Goal: Use online tool/utility: Utilize a website feature to perform a specific function

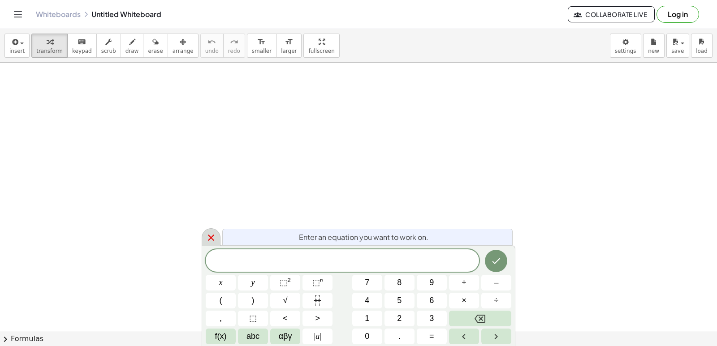
click at [211, 239] on icon at bounding box center [211, 238] width 11 height 11
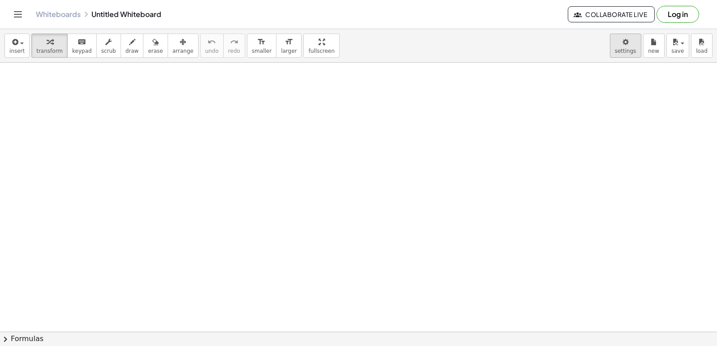
click at [636, 37] on body "Graspable Math Activities Get Started Activity Bank Assigned Work Classes White…" at bounding box center [358, 173] width 717 height 346
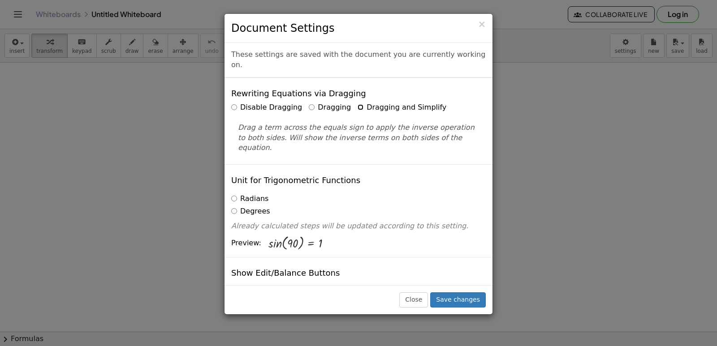
drag, startPoint x: 636, startPoint y: 37, endPoint x: 353, endPoint y: 108, distance: 292.3
click at [353, 108] on div "Disable Dragging Dragging Dragging and Simplify Drag a term across the equals s…" at bounding box center [358, 128] width 254 height 51
click at [357, 103] on label "Dragging and Simplify" at bounding box center [401, 108] width 89 height 10
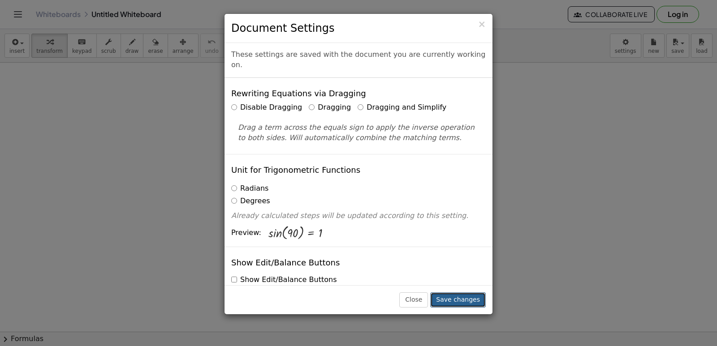
click at [467, 299] on button "Save changes" at bounding box center [458, 300] width 56 height 15
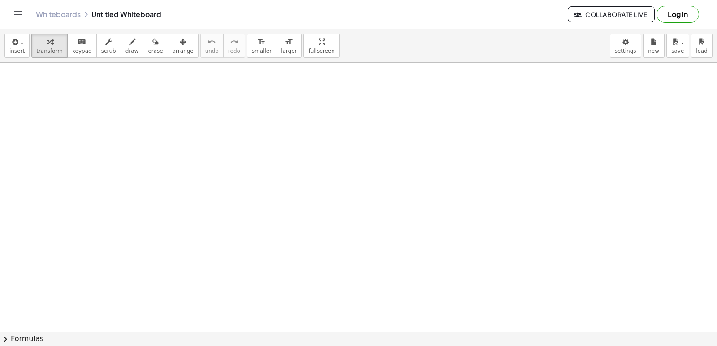
drag, startPoint x: 409, startPoint y: 248, endPoint x: 325, endPoint y: 278, distance: 88.4
drag, startPoint x: 310, startPoint y: 253, endPoint x: 314, endPoint y: 254, distance: 4.8
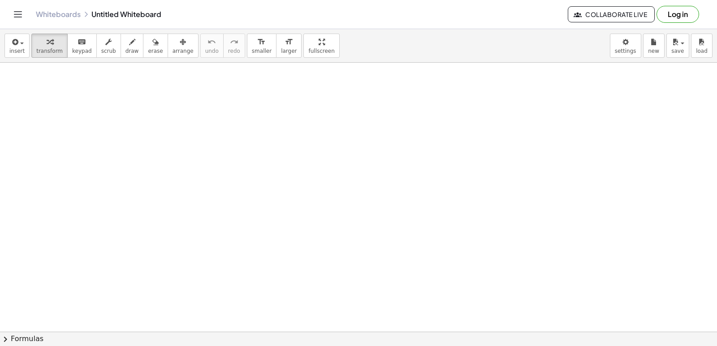
drag, startPoint x: 308, startPoint y: 179, endPoint x: 211, endPoint y: 201, distance: 98.9
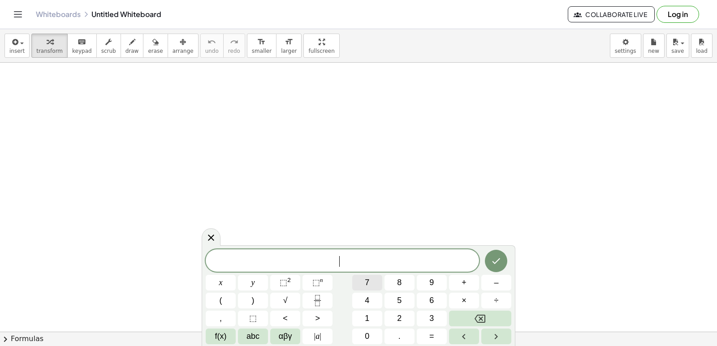
click at [368, 282] on span "7" at bounding box center [367, 283] width 4 height 12
click at [463, 300] on span "×" at bounding box center [463, 301] width 5 height 12
click at [501, 287] on button "–" at bounding box center [496, 283] width 30 height 16
click at [430, 283] on span "9" at bounding box center [431, 283] width 4 height 12
click at [493, 323] on button "Backspace" at bounding box center [480, 319] width 62 height 16
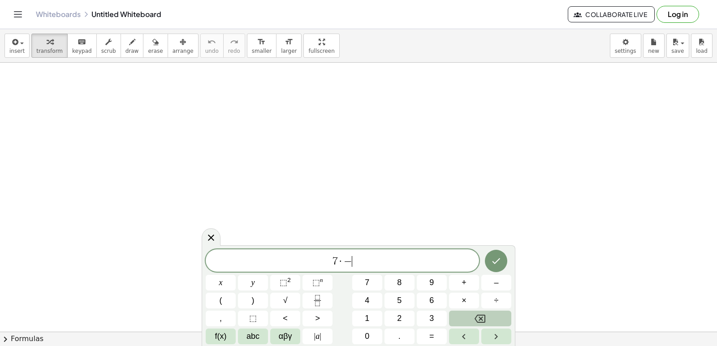
click at [493, 322] on button "Backspace" at bounding box center [480, 319] width 62 height 16
click at [220, 283] on span "x" at bounding box center [221, 283] width 4 height 12
click at [459, 317] on button "Backspace" at bounding box center [480, 319] width 62 height 16
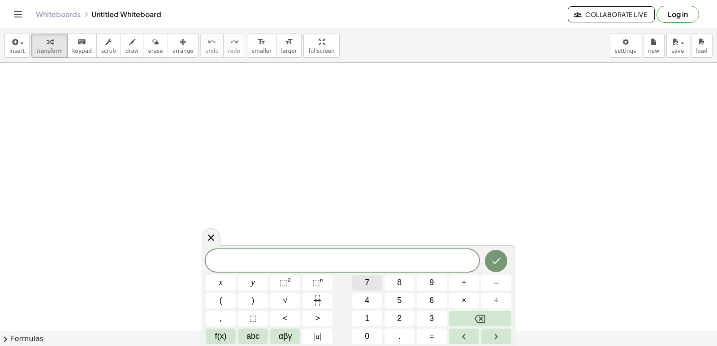
click at [358, 276] on button "7" at bounding box center [367, 283] width 30 height 16
click at [225, 282] on button "x" at bounding box center [221, 283] width 30 height 16
click at [495, 288] on span "–" at bounding box center [496, 283] width 4 height 12
click at [429, 287] on button "9" at bounding box center [432, 283] width 30 height 16
click at [297, 316] on button "<" at bounding box center [285, 319] width 30 height 16
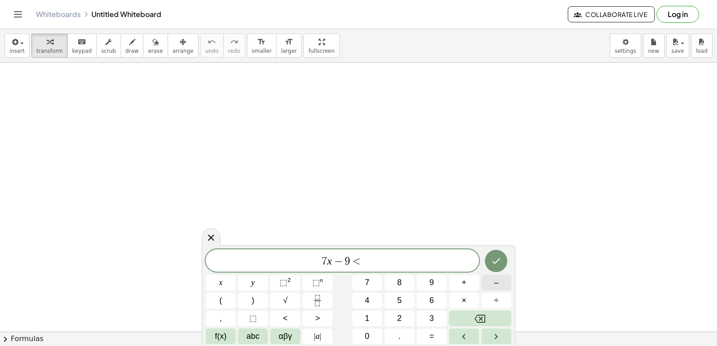
click at [491, 276] on button "–" at bounding box center [496, 283] width 30 height 16
click at [469, 323] on button "Backspace" at bounding box center [480, 319] width 62 height 16
click at [468, 323] on button "Backspace" at bounding box center [480, 319] width 62 height 16
click at [287, 321] on button "<" at bounding box center [285, 319] width 30 height 16
click at [430, 338] on span "=" at bounding box center [431, 337] width 5 height 12
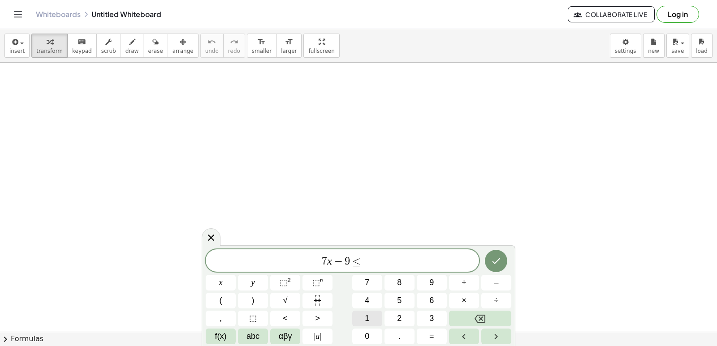
click at [372, 318] on button "1" at bounding box center [367, 319] width 30 height 16
click at [413, 317] on button "2" at bounding box center [399, 319] width 30 height 16
click at [508, 251] on div at bounding box center [496, 261] width 30 height 23
click at [495, 268] on button "Done" at bounding box center [496, 261] width 22 height 22
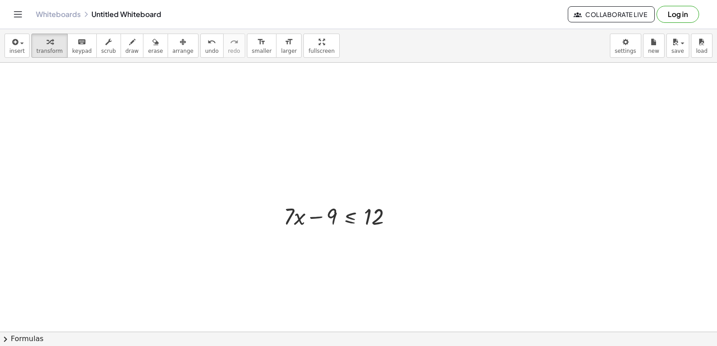
scroll to position [45, 0]
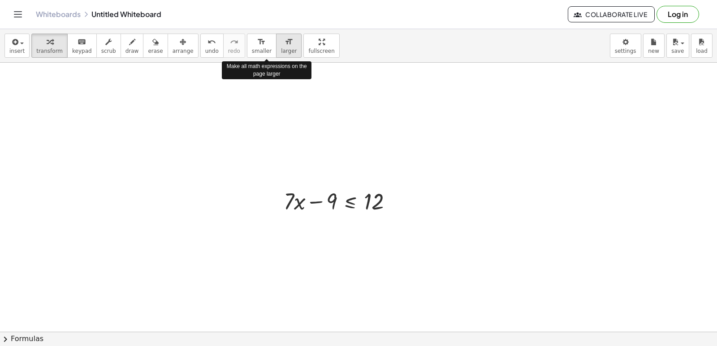
click at [281, 52] on span "larger" at bounding box center [289, 51] width 16 height 6
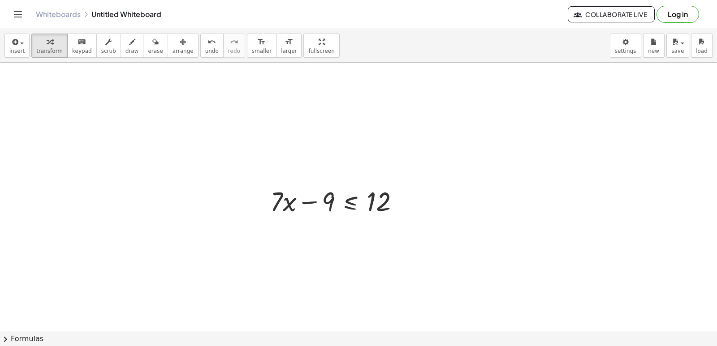
click at [440, 231] on div at bounding box center [358, 316] width 717 height 597
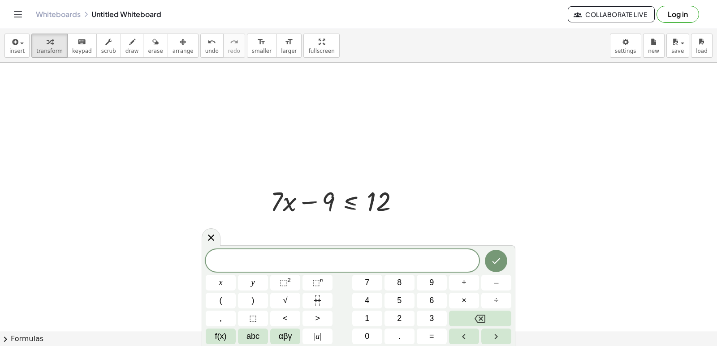
click at [436, 201] on div at bounding box center [358, 316] width 717 height 597
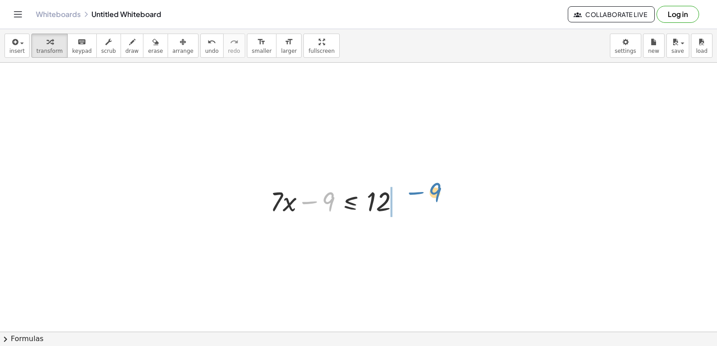
drag, startPoint x: 327, startPoint y: 202, endPoint x: 435, endPoint y: 191, distance: 108.5
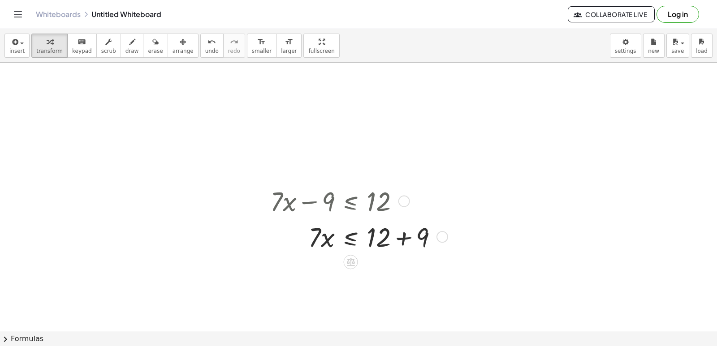
click at [407, 237] on div at bounding box center [357, 237] width 183 height 36
drag, startPoint x: 307, startPoint y: 270, endPoint x: 383, endPoint y: 291, distance: 78.7
click at [377, 296] on div "+ · 7 · x − 9 ≤ 12 · 7 · x ≤ + 12 + 9 · 7 · 7 · x ≤ 21" at bounding box center [358, 316] width 717 height 597
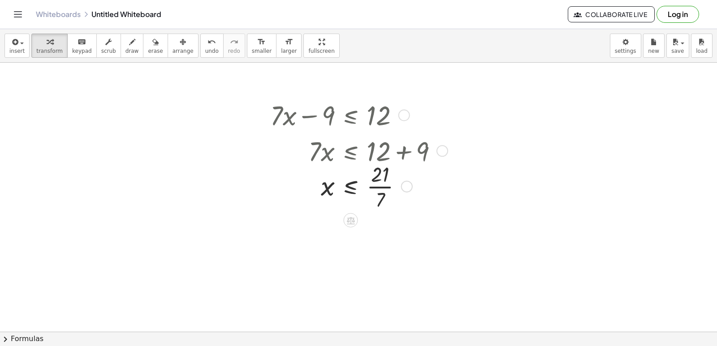
scroll to position [134, 0]
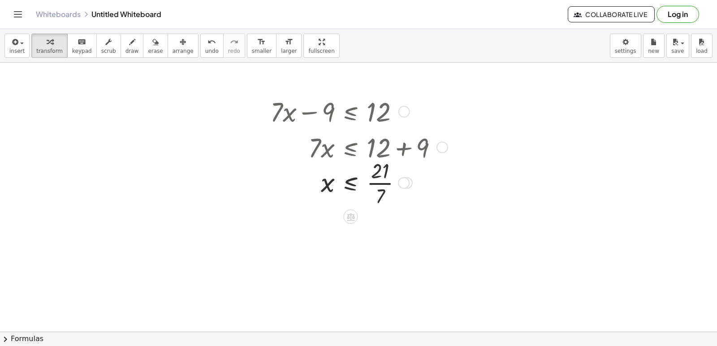
click at [383, 186] on div at bounding box center [357, 182] width 183 height 53
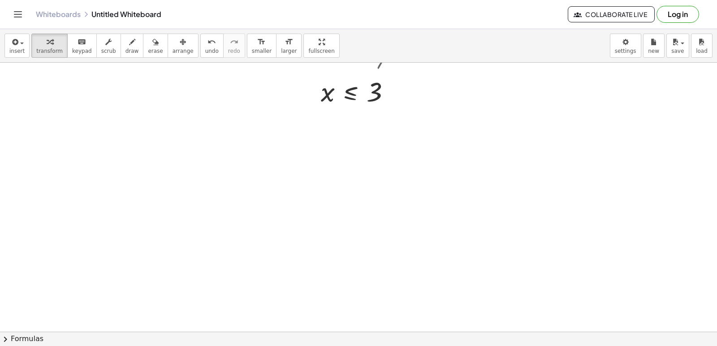
click at [247, 279] on div at bounding box center [358, 92] width 717 height 597
click at [0, 0] on button "y" at bounding box center [0, 0] width 0 height 0
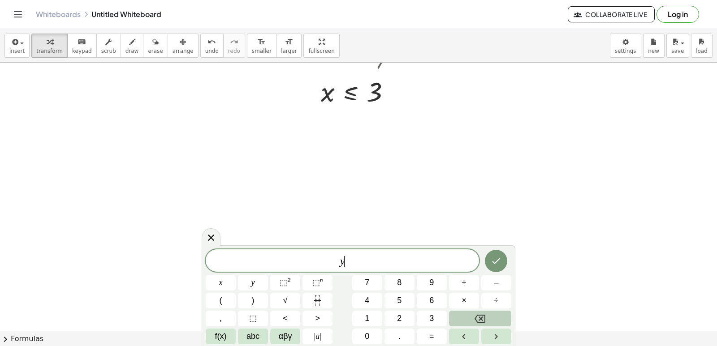
click at [456, 317] on button "Backspace" at bounding box center [480, 319] width 62 height 16
click at [373, 296] on button "4" at bounding box center [367, 301] width 30 height 16
click at [485, 327] on div "4 x y ⬚ 2 ⬚ n 7 8 9 + – ( ) √ 4 5 6 × ÷ , ⬚ < > 1 2 3 f(x) abc αβγ | a | 0 . =" at bounding box center [359, 297] width 306 height 95
click at [473, 322] on button "Backspace" at bounding box center [480, 319] width 62 height 16
click at [398, 301] on span "5" at bounding box center [399, 301] width 4 height 12
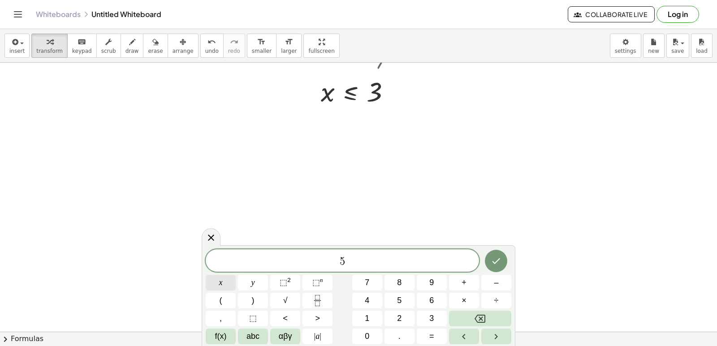
click at [225, 284] on button "x" at bounding box center [221, 283] width 30 height 16
click at [500, 285] on button "–" at bounding box center [496, 283] width 30 height 16
click at [362, 319] on button "1" at bounding box center [367, 319] width 30 height 16
click at [369, 310] on div "5 x − 1 x y ⬚ 2 ⬚ n 7 8 9 + – ( ) √ 4 5 6 × ÷ , ⬚ < > 1 2 3 f(x) abc αβγ | a | …" at bounding box center [359, 297] width 306 height 95
click at [375, 301] on button "4" at bounding box center [367, 301] width 30 height 16
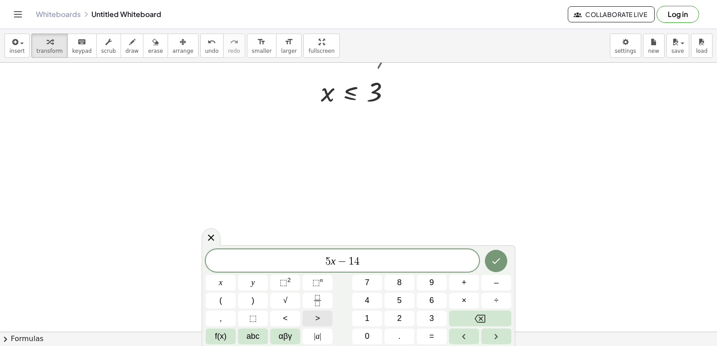
click at [318, 317] on span ">" at bounding box center [317, 319] width 5 height 12
click at [427, 333] on button "=" at bounding box center [432, 337] width 30 height 16
click at [366, 315] on span "1" at bounding box center [367, 319] width 4 height 12
click at [429, 297] on button "6" at bounding box center [432, 301] width 30 height 16
click at [506, 264] on button "Done" at bounding box center [496, 261] width 22 height 22
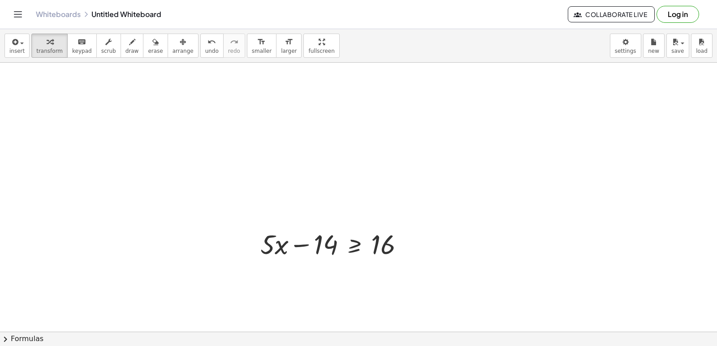
scroll to position [327, 0]
drag, startPoint x: 409, startPoint y: 251, endPoint x: 422, endPoint y: 254, distance: 13.0
click at [422, 254] on div "+ · 7 · x − 9 ≤ 12 · 7 · x ≤ + 12 + 9 · 7 · x ≤ 21 x ≤ · 21 · 7 x ≤ 3 16 + · 5 …" at bounding box center [358, 139] width 717 height 808
drag, startPoint x: 288, startPoint y: 243, endPoint x: 281, endPoint y: 241, distance: 6.5
click at [281, 241] on div at bounding box center [335, 241] width 159 height 36
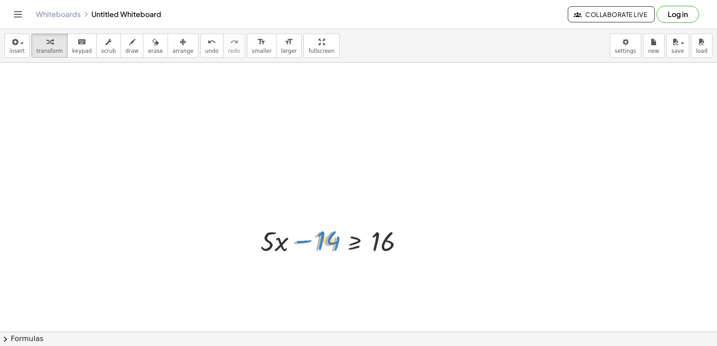
click at [323, 242] on div at bounding box center [335, 241] width 159 height 36
drag, startPoint x: 322, startPoint y: 238, endPoint x: 334, endPoint y: 250, distance: 17.7
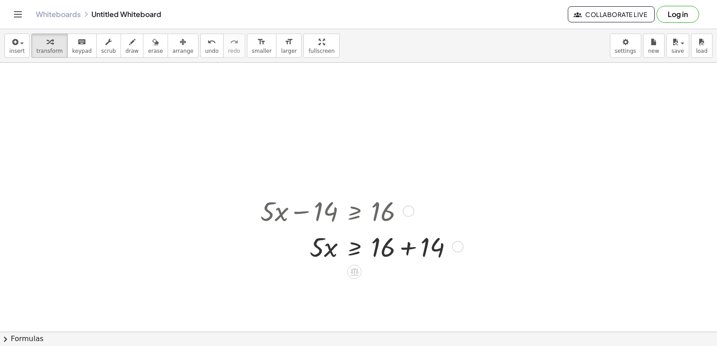
scroll to position [372, 0]
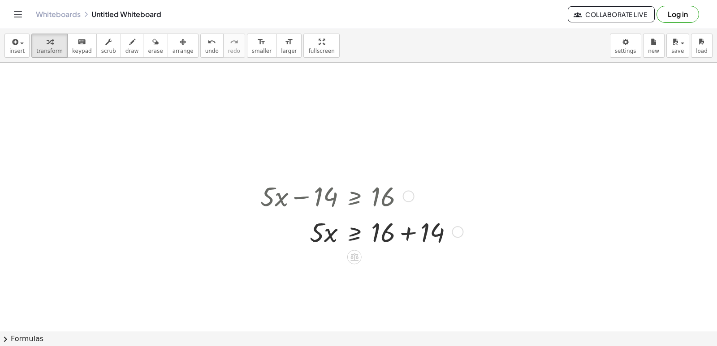
click at [405, 233] on div at bounding box center [360, 232] width 209 height 36
drag, startPoint x: 316, startPoint y: 267, endPoint x: 383, endPoint y: 281, distance: 68.3
click at [383, 281] on div at bounding box center [360, 267] width 209 height 36
click at [380, 269] on div at bounding box center [360, 267] width 209 height 53
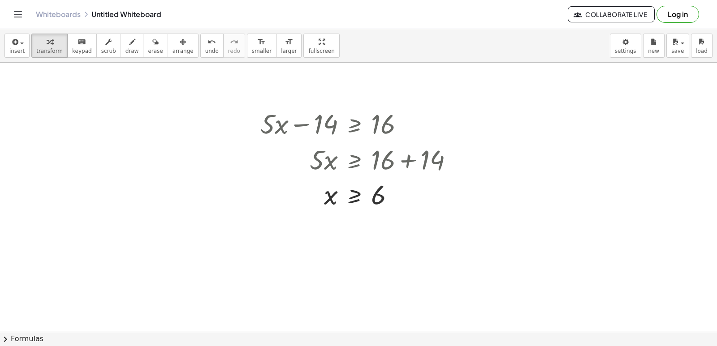
scroll to position [462, 0]
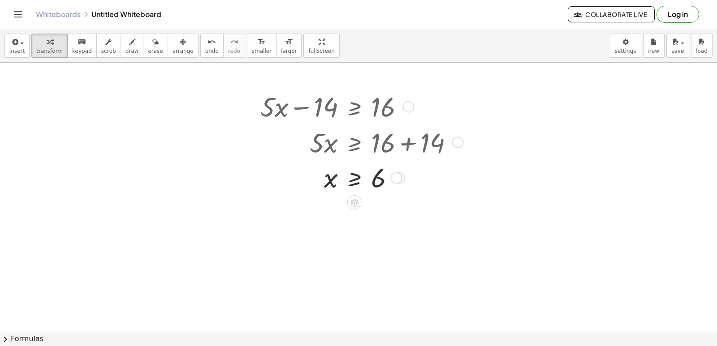
click at [371, 179] on div at bounding box center [360, 177] width 209 height 34
click at [378, 181] on div at bounding box center [360, 177] width 209 height 34
click at [353, 181] on div at bounding box center [360, 177] width 209 height 34
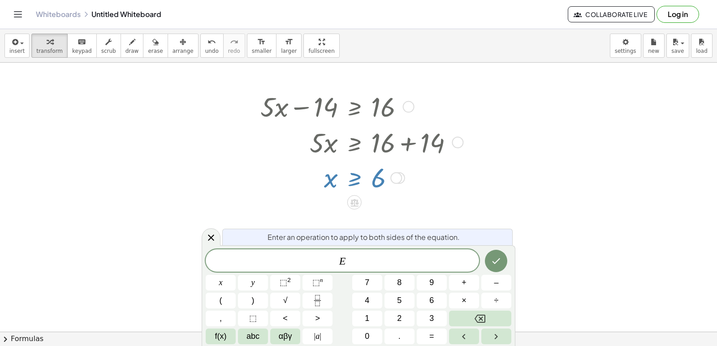
drag, startPoint x: 460, startPoint y: 187, endPoint x: 469, endPoint y: 189, distance: 9.8
click at [469, 190] on div "+ · 5 · x − 14 ≥ 16 · 5 · x ≥ + 16 + 14 · 5 · x ≥ 30 x ≥ · 30 · 5 x ≥ 6" at bounding box center [359, 141] width 224 height 111
click at [459, 197] on div "+ · 5 · x − 14 ≥ 16 · 5 · x ≥ + 16 + 14 · 5 · x ≥ 30 x ≥ · 30 · 5 x ≥ 6" at bounding box center [359, 141] width 224 height 111
click at [509, 209] on div at bounding box center [358, 5] width 717 height 808
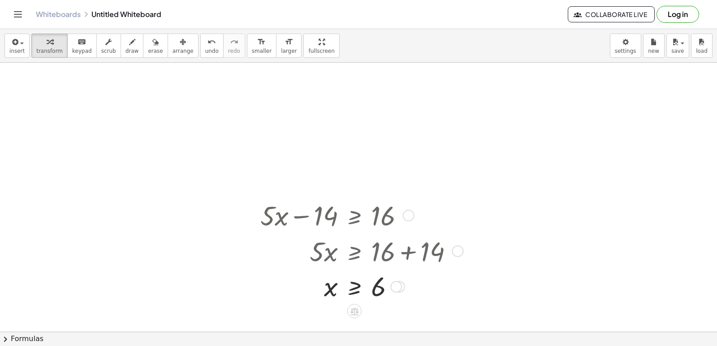
scroll to position [359, 0]
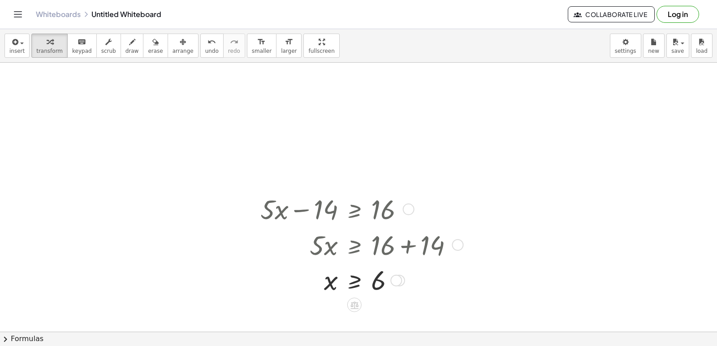
click at [405, 248] on div at bounding box center [360, 245] width 209 height 36
drag, startPoint x: 371, startPoint y: 268, endPoint x: 360, endPoint y: 275, distance: 13.2
click at [371, 272] on div at bounding box center [360, 280] width 209 height 34
drag, startPoint x: 356, startPoint y: 277, endPoint x: 345, endPoint y: 280, distance: 11.5
click at [357, 278] on div at bounding box center [360, 280] width 209 height 34
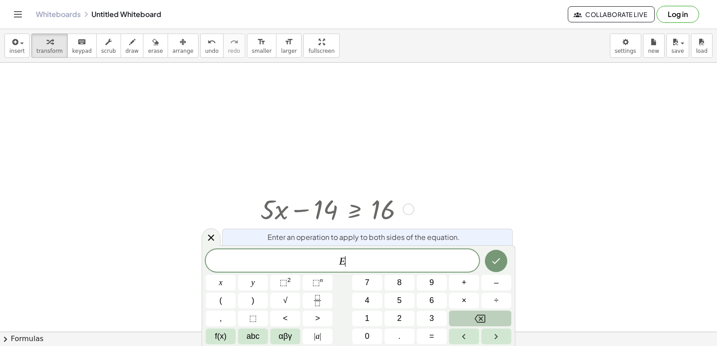
click at [478, 318] on icon "Backspace" at bounding box center [479, 319] width 11 height 11
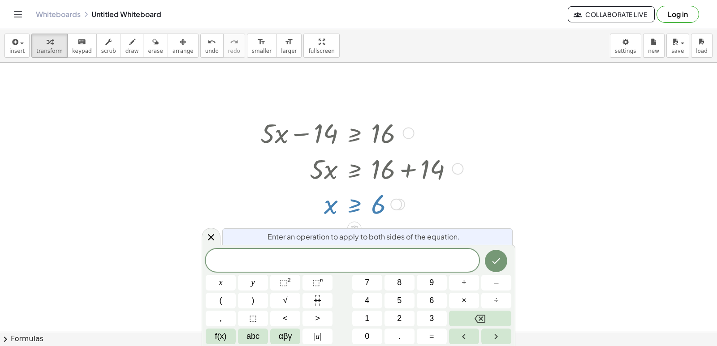
drag, startPoint x: 552, startPoint y: 228, endPoint x: 239, endPoint y: 149, distance: 323.1
click at [239, 149] on div at bounding box center [358, 31] width 717 height 808
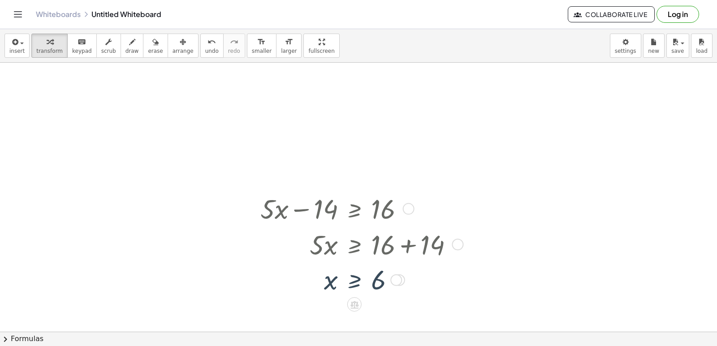
scroll to position [359, 0]
drag, startPoint x: 95, startPoint y: 226, endPoint x: 104, endPoint y: 245, distance: 21.2
click at [107, 252] on div at bounding box center [358, 107] width 717 height 808
click at [257, 46] on icon "format_size" at bounding box center [261, 42] width 9 height 11
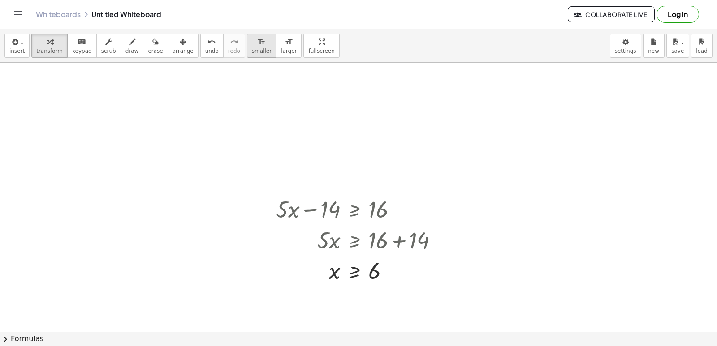
click at [257, 46] on icon "format_size" at bounding box center [261, 42] width 9 height 11
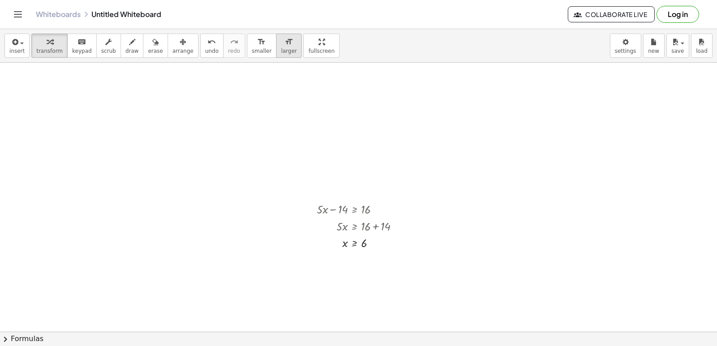
click at [276, 50] on button "format_size larger" at bounding box center [289, 46] width 26 height 24
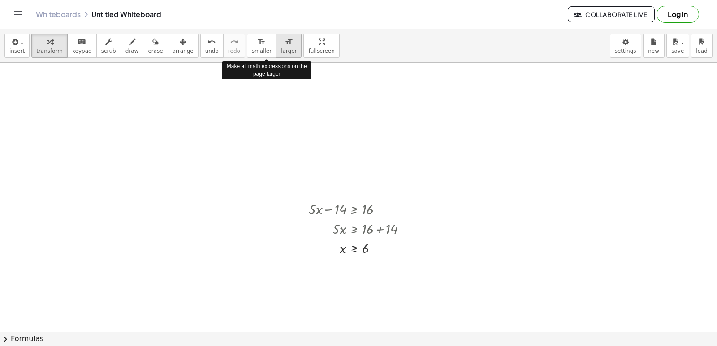
click at [276, 50] on button "format_size larger" at bounding box center [289, 46] width 26 height 24
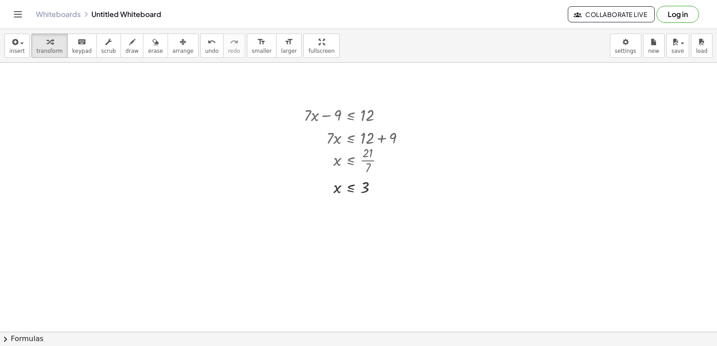
scroll to position [90, 0]
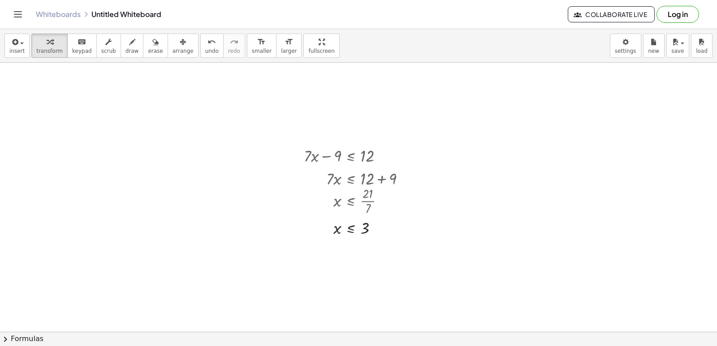
click at [0, 0] on div at bounding box center [0, 0] width 0 height 0
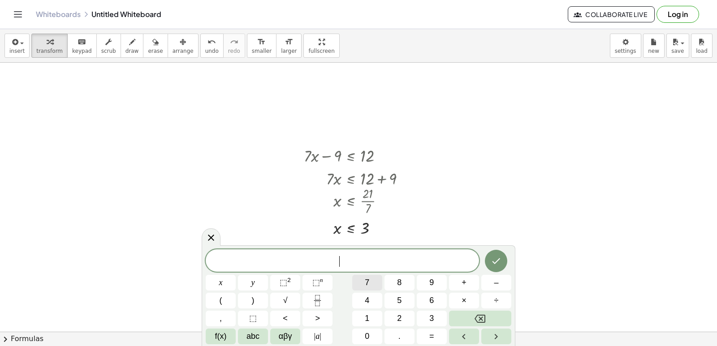
click at [370, 284] on button "7" at bounding box center [367, 283] width 30 height 16
click at [226, 281] on button "x" at bounding box center [221, 283] width 30 height 16
click at [465, 283] on span "+" at bounding box center [463, 283] width 5 height 12
click at [426, 298] on button "6" at bounding box center [432, 301] width 30 height 16
click at [292, 316] on button "<" at bounding box center [285, 319] width 30 height 16
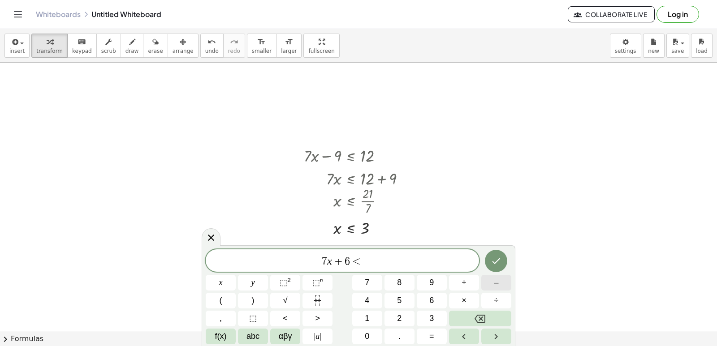
click at [497, 285] on span "–" at bounding box center [496, 283] width 4 height 12
click at [372, 314] on button "1" at bounding box center [367, 319] width 30 height 16
click at [400, 297] on span "5" at bounding box center [399, 301] width 4 height 12
click at [498, 262] on icon "Done" at bounding box center [496, 261] width 11 height 11
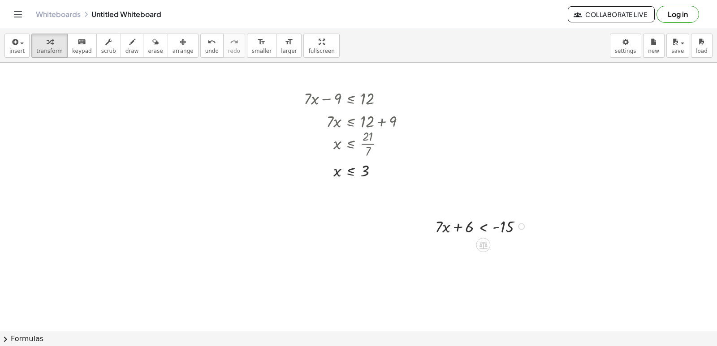
scroll to position [135, 0]
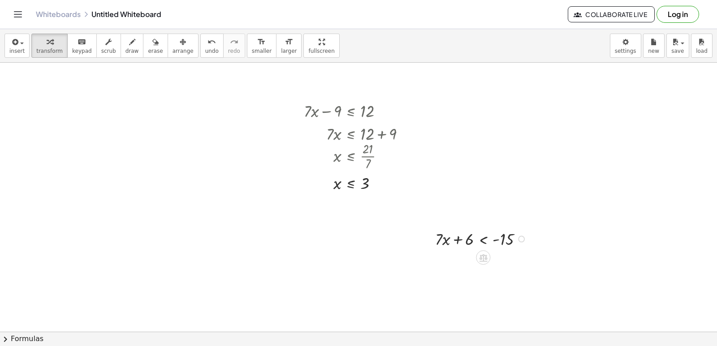
drag, startPoint x: 462, startPoint y: 237, endPoint x: 517, endPoint y: 233, distance: 55.2
click at [547, 239] on div "+ · 7 · x − 9 ≤ 12 · 7 · x ≤ + 12 + 9 · 7 · x ≤ 21 x ≤ · 21 · 7 x ≤ 3 + · 5 · x…" at bounding box center [358, 331] width 717 height 808
click at [517, 233] on div at bounding box center [482, 238] width 103 height 23
click at [497, 262] on div at bounding box center [496, 261] width 131 height 23
click at [525, 261] on div at bounding box center [496, 261] width 131 height 23
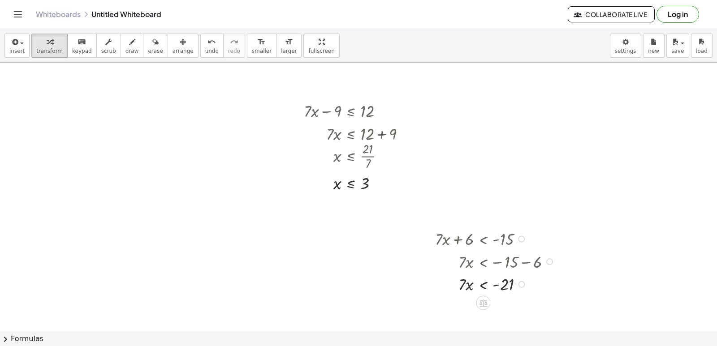
scroll to position [225, 0]
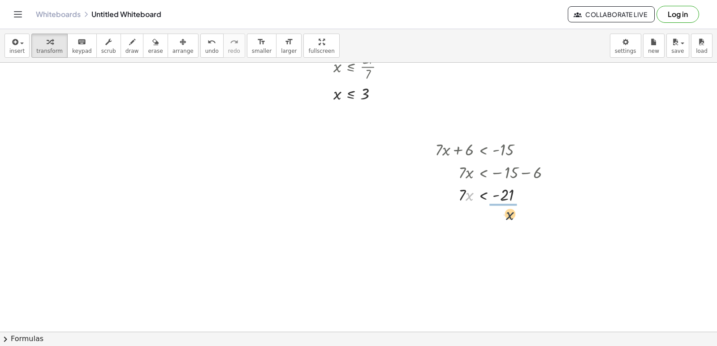
drag, startPoint x: 467, startPoint y: 197, endPoint x: 513, endPoint y: 211, distance: 48.1
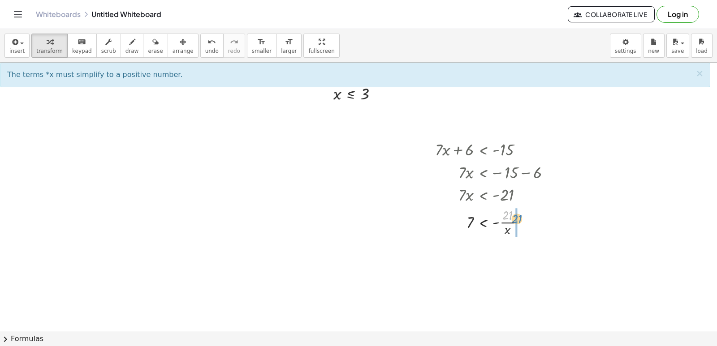
drag, startPoint x: 508, startPoint y: 204, endPoint x: 514, endPoint y: 202, distance: 6.1
click at [483, 150] on div "+ · 7 · x + 6 < - 15 · 7 · x < − 15 − 6 · 7 · x < - 21 · 21 7 · x < - 21 ·" at bounding box center [483, 150] width 0 height 0
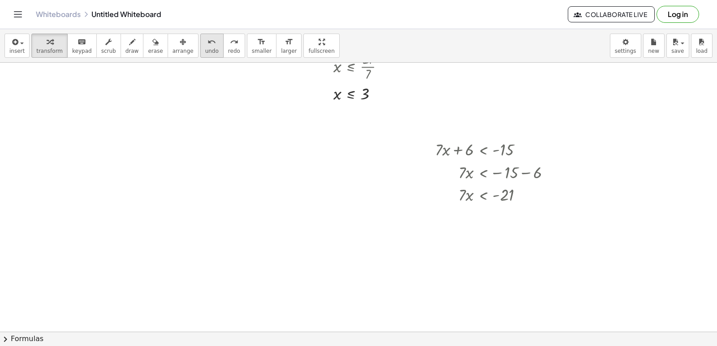
click at [207, 42] on icon "undo" at bounding box center [211, 42] width 9 height 11
drag, startPoint x: 455, startPoint y: 193, endPoint x: 506, endPoint y: 215, distance: 55.9
click at [506, 215] on div "+ · 7 · x − 9 ≤ 12 · 7 · x ≤ + 12 + 9 · 7 · x ≤ 21 x ≤ · 21 · 7 x ≤ 3 + · 5 · x…" at bounding box center [358, 242] width 717 height 808
click at [504, 220] on div at bounding box center [496, 222] width 131 height 33
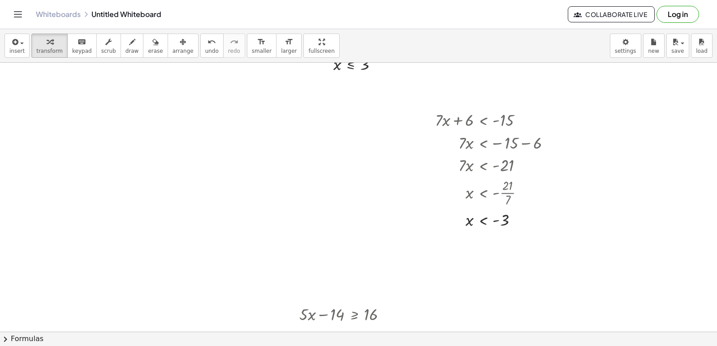
scroll to position [270, 0]
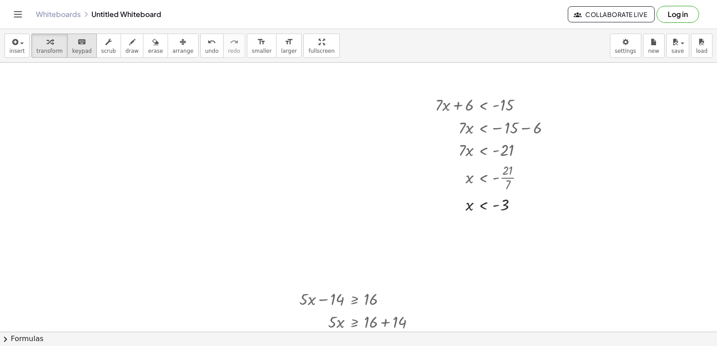
click at [78, 43] on icon "keyboard" at bounding box center [82, 42] width 9 height 11
drag, startPoint x: 350, startPoint y: 309, endPoint x: 334, endPoint y: 295, distance: 21.0
click at [333, 285] on div "+ · 5 · x − 14 ≥ 16 · 5 · x ≥ + 16 + 14 · 5 · x ≥ 30 x ≥ · 30 · 5 x ≥ 6" at bounding box center [354, 321] width 137 height 72
drag, startPoint x: 336, startPoint y: 299, endPoint x: 174, endPoint y: 180, distance: 200.5
click at [311, 248] on div "+ · 7 · x − 9 ≤ 12 · 7 · x ≤ + 12 + 9 · 7 · x ≤ 21 x ≤ · 21 · 7 x ≤ 3 + · 5 · x…" at bounding box center [358, 197] width 717 height 808
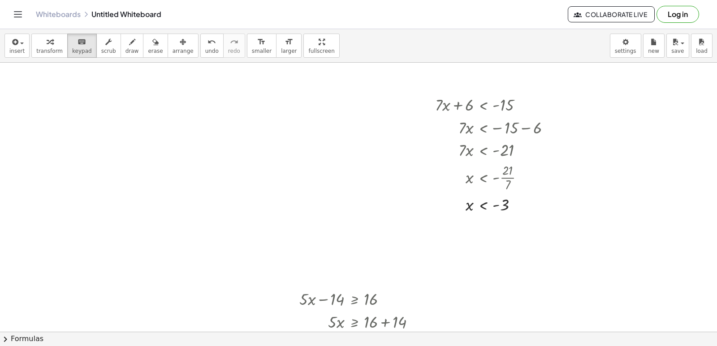
drag, startPoint x: 65, startPoint y: 53, endPoint x: 106, endPoint y: 76, distance: 47.0
click at [67, 53] on button "keyboard keypad" at bounding box center [82, 46] width 30 height 24
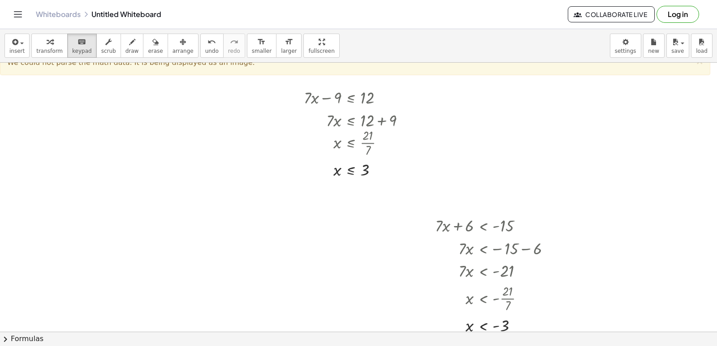
scroll to position [135, 0]
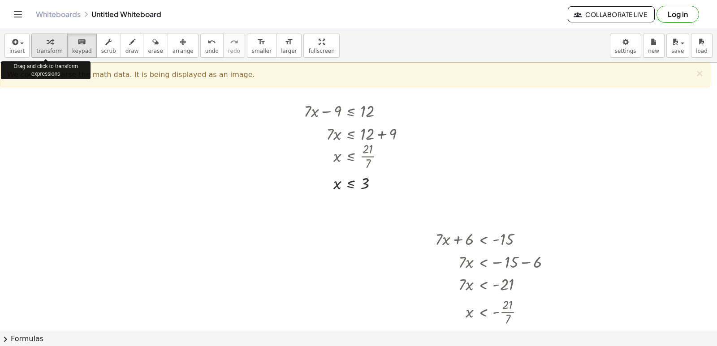
click at [49, 41] on div "button" at bounding box center [49, 41] width 26 height 11
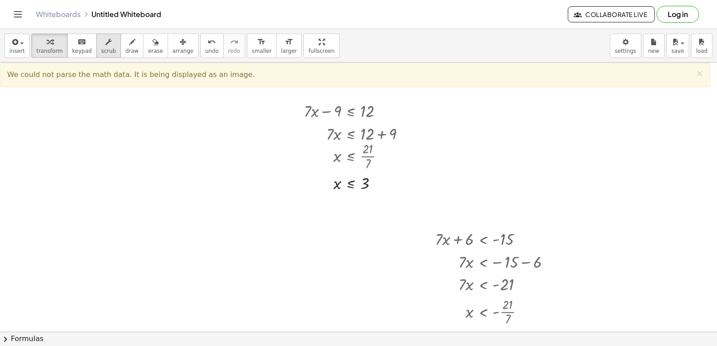
click at [103, 53] on span "scrub" at bounding box center [108, 51] width 15 height 6
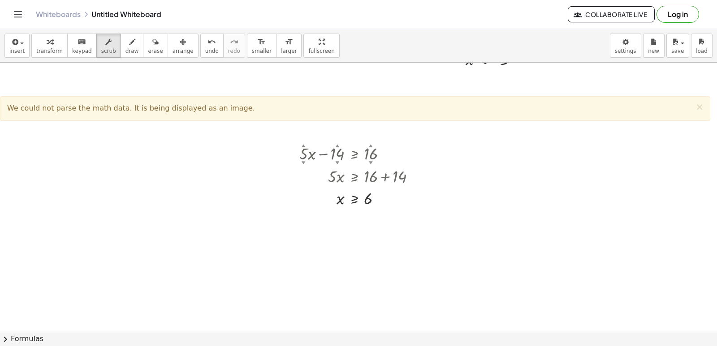
scroll to position [449, 0]
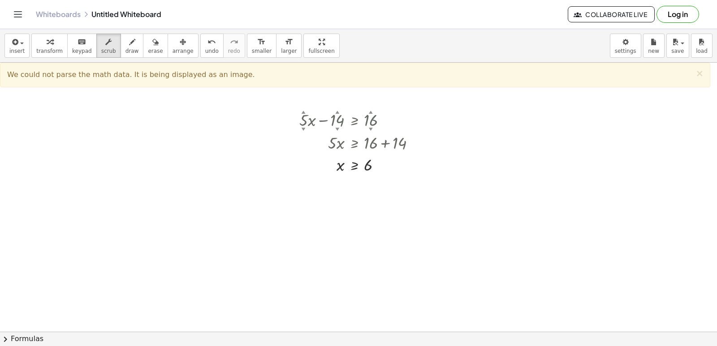
drag, startPoint x: 310, startPoint y: 119, endPoint x: 321, endPoint y: 115, distance: 12.3
click at [333, 96] on div "+ · 7 ▲ ▼ · x − 9 ▲ ▼ ≤ 12 ▲ ▼ · 7 · x ≤ + 12 + 9 · 7 · x ≤ 21 x ≤ · 21 · 7 x ≤…" at bounding box center [358, 18] width 717 height 808
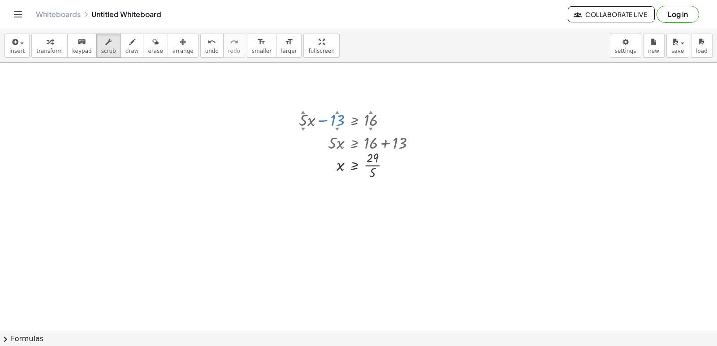
drag, startPoint x: 332, startPoint y: 115, endPoint x: 342, endPoint y: 103, distance: 15.2
click at [342, 103] on div "+ · 7 ▲ ▼ · x − 9 ▲ ▼ ≤ 12 ▲ ▼ · 7 · x ≤ + 12 + 9 · 7 · x ≤ 21 x ≤ · 21 · 7 x ≤…" at bounding box center [358, 18] width 717 height 808
click at [337, 117] on div at bounding box center [361, 119] width 133 height 23
click at [335, 125] on div at bounding box center [361, 119] width 133 height 23
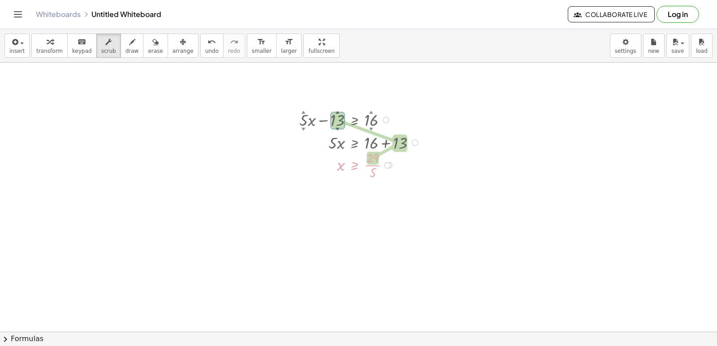
click at [335, 124] on div at bounding box center [361, 119] width 133 height 23
click at [339, 125] on div at bounding box center [361, 119] width 133 height 23
click at [47, 43] on icon "button" at bounding box center [50, 42] width 6 height 11
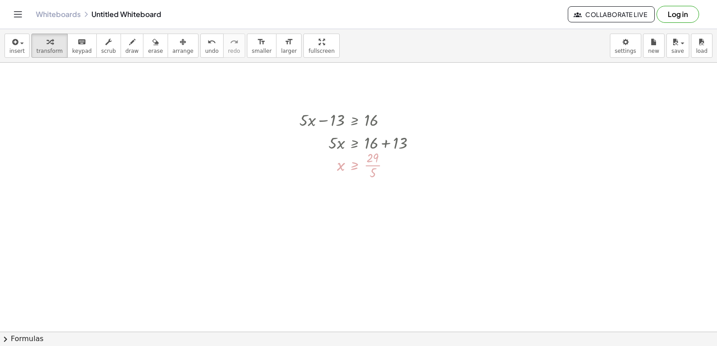
click at [166, 169] on div at bounding box center [358, 18] width 717 height 808
click at [170, 169] on div at bounding box center [358, 18] width 717 height 808
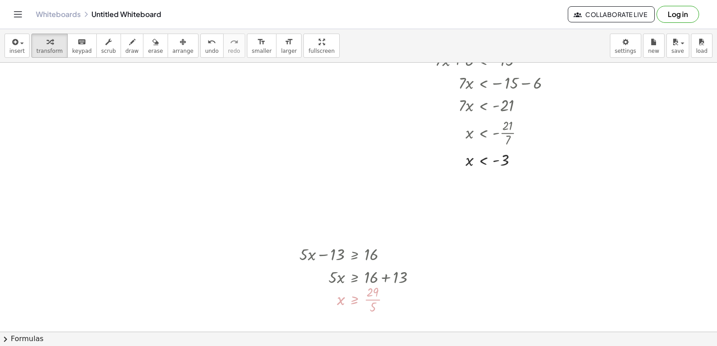
scroll to position [225, 0]
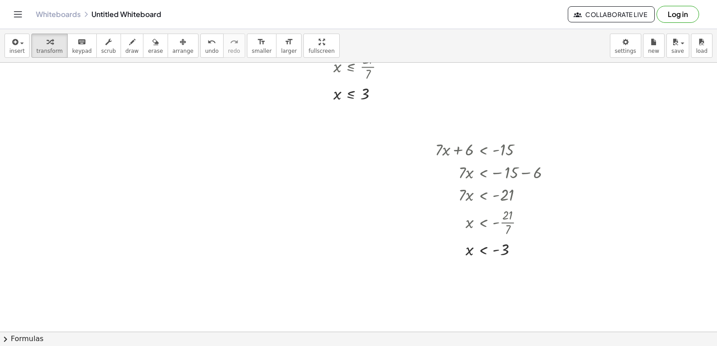
click at [280, 197] on div at bounding box center [358, 242] width 717 height 808
drag, startPoint x: 271, startPoint y: 196, endPoint x: 258, endPoint y: 206, distance: 15.6
click at [263, 206] on div at bounding box center [358, 242] width 717 height 808
click at [237, 181] on div at bounding box center [358, 242] width 717 height 808
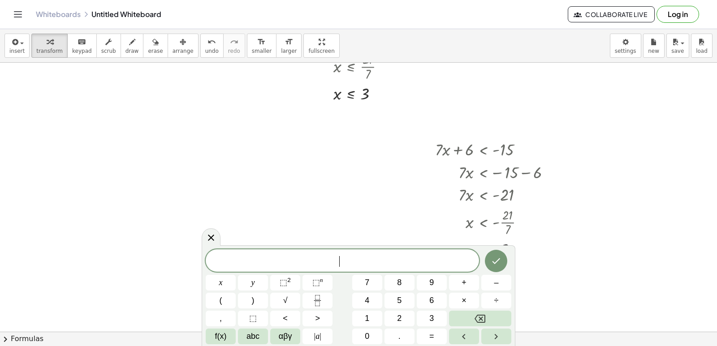
drag, startPoint x: 237, startPoint y: 181, endPoint x: 212, endPoint y: 252, distance: 75.5
click at [237, 186] on div at bounding box center [358, 242] width 717 height 808
click at [441, 281] on button "9" at bounding box center [432, 283] width 30 height 16
click at [435, 282] on button "9" at bounding box center [432, 283] width 30 height 16
click at [406, 283] on button "8" at bounding box center [399, 283] width 30 height 16
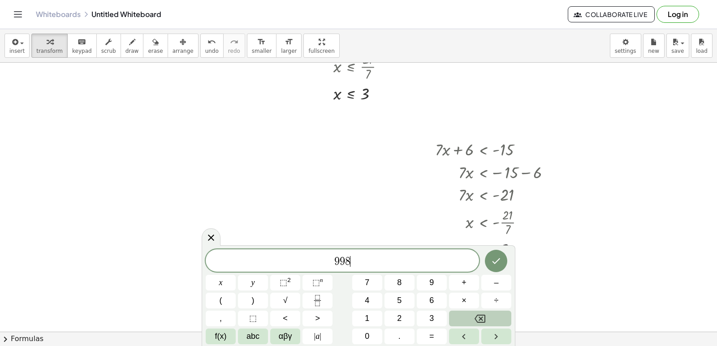
click at [456, 322] on button "Backspace" at bounding box center [480, 319] width 62 height 16
click at [455, 322] on button "Backspace" at bounding box center [480, 319] width 62 height 16
click at [249, 284] on div "9 ​ x y ⬚ 2 ⬚ n 7 8 9 + – ( ) √ 4 5 6 × ÷ , ⬚ < > 1 2 3 f(x) abc αβγ | a | 0 . =" at bounding box center [359, 297] width 306 height 95
click at [481, 289] on button "–" at bounding box center [496, 283] width 30 height 16
click at [363, 315] on button "1" at bounding box center [367, 319] width 30 height 16
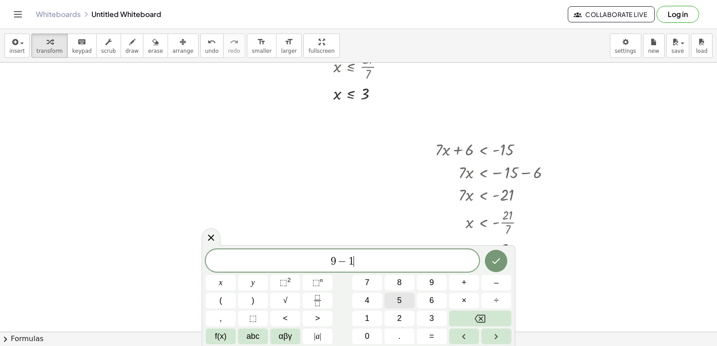
click at [393, 302] on button "5" at bounding box center [399, 301] width 30 height 16
click at [465, 306] on span "×" at bounding box center [463, 301] width 5 height 12
click at [471, 316] on div "9 − 1 5 · ​ x y ⬚ 2 ⬚ n 7 8 9 + – ( ) √ 4 5 6 × ÷ , ⬚ < > 1 2 3 f(x) abc αβγ | …" at bounding box center [359, 297] width 306 height 95
click at [475, 317] on icon "Backspace" at bounding box center [479, 319] width 11 height 11
click at [476, 317] on icon "Backspace" at bounding box center [479, 319] width 11 height 8
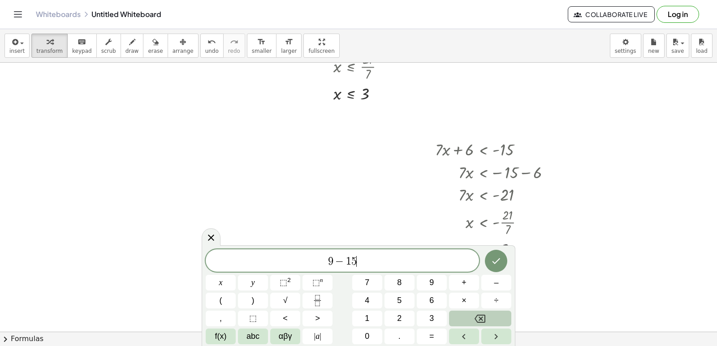
click at [476, 317] on icon "Backspace" at bounding box center [479, 319] width 11 height 8
click at [477, 314] on icon "Backspace" at bounding box center [479, 319] width 11 height 11
click at [224, 282] on button "x" at bounding box center [221, 283] width 30 height 16
click at [487, 284] on button "–" at bounding box center [496, 283] width 30 height 16
click at [369, 315] on span "1" at bounding box center [367, 319] width 4 height 12
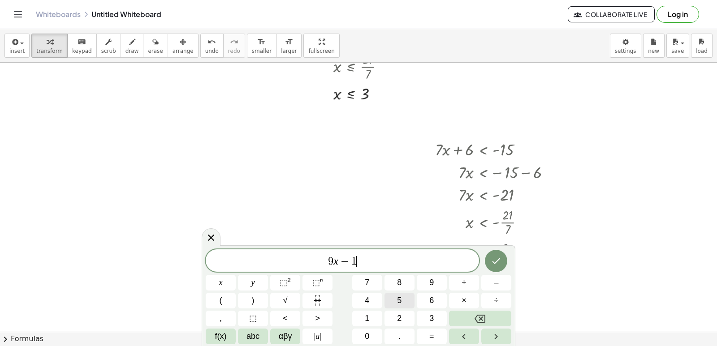
click at [397, 295] on span "5" at bounding box center [399, 301] width 4 height 12
click at [323, 318] on button ">" at bounding box center [317, 319] width 30 height 16
click at [435, 334] on button "=" at bounding box center [432, 337] width 30 height 16
click at [401, 315] on span "2" at bounding box center [399, 319] width 4 height 12
click at [370, 286] on button "7" at bounding box center [367, 283] width 30 height 16
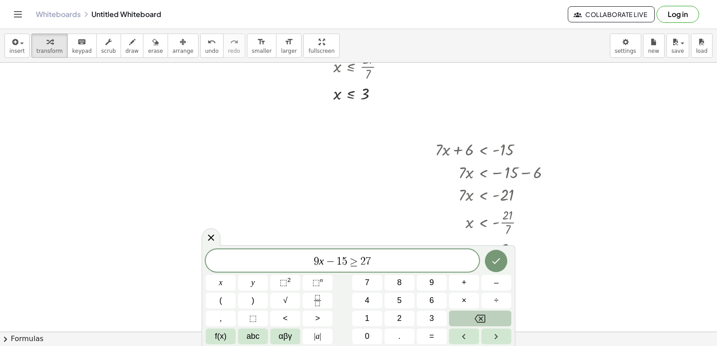
click at [473, 311] on button "Backspace" at bounding box center [480, 319] width 62 height 16
click at [364, 312] on button "1" at bounding box center [367, 319] width 30 height 16
click at [496, 261] on icon "Done" at bounding box center [496, 261] width 11 height 11
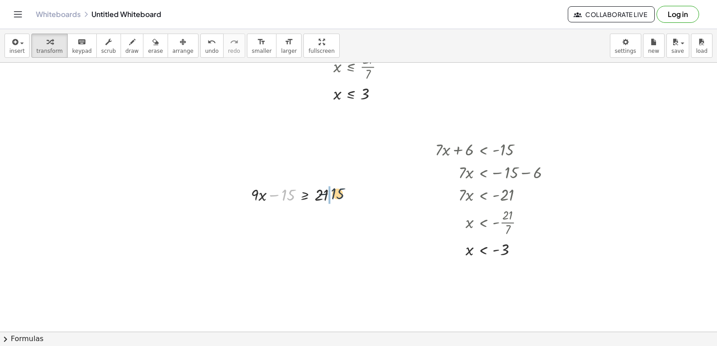
drag, startPoint x: 287, startPoint y: 197, endPoint x: 335, endPoint y: 201, distance: 48.1
click at [341, 184] on div at bounding box center [297, 194] width 102 height 23
click at [335, 217] on div at bounding box center [311, 217] width 131 height 23
drag, startPoint x: 280, startPoint y: 239, endPoint x: 317, endPoint y: 265, distance: 45.4
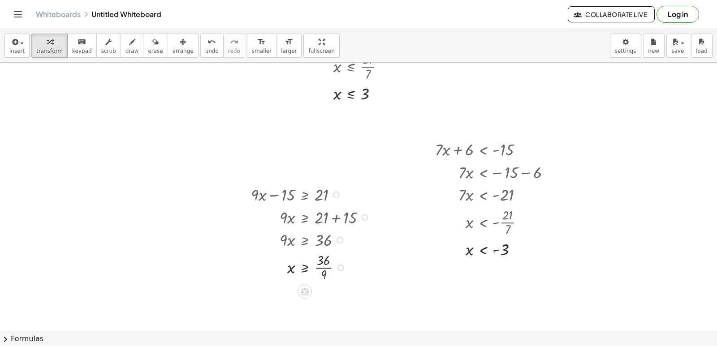
click at [320, 267] on div at bounding box center [311, 267] width 131 height 33
drag, startPoint x: 82, startPoint y: 236, endPoint x: 85, endPoint y: 244, distance: 8.2
click at [85, 244] on div at bounding box center [358, 242] width 717 height 808
click at [86, 244] on div at bounding box center [358, 242] width 717 height 808
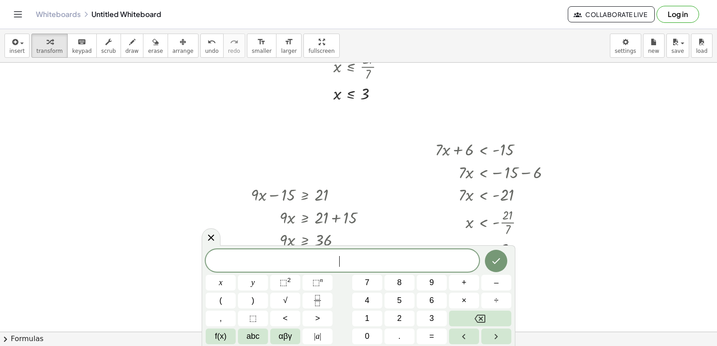
click at [79, 271] on div at bounding box center [358, 242] width 717 height 808
click at [482, 280] on button "–" at bounding box center [496, 283] width 30 height 16
click at [351, 300] on div "− ​ x y ⬚ 2 ⬚ n 7 8 9 + – ( ) √ 4 5 6 × ÷ , ⬚ < > 1 2 3 f(x) abc αβγ | a | 0 . =" at bounding box center [359, 297] width 306 height 95
click at [233, 283] on button "x" at bounding box center [221, 283] width 30 height 16
click at [468, 283] on button "+" at bounding box center [464, 283] width 30 height 16
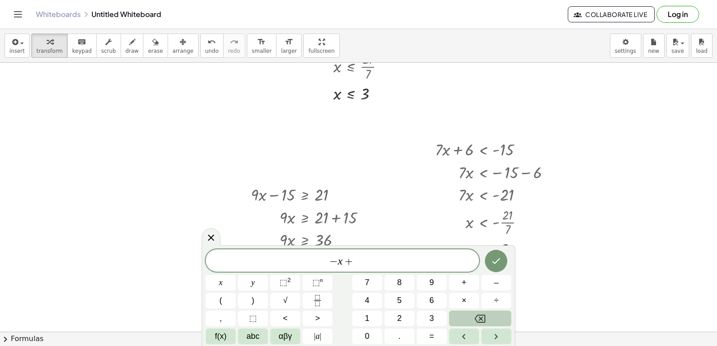
click at [474, 317] on button "Backspace" at bounding box center [480, 319] width 62 height 16
click at [401, 316] on span "2" at bounding box center [399, 319] width 4 height 12
click at [221, 280] on span "x" at bounding box center [221, 283] width 4 height 12
click at [465, 286] on button "+" at bounding box center [464, 283] width 30 height 16
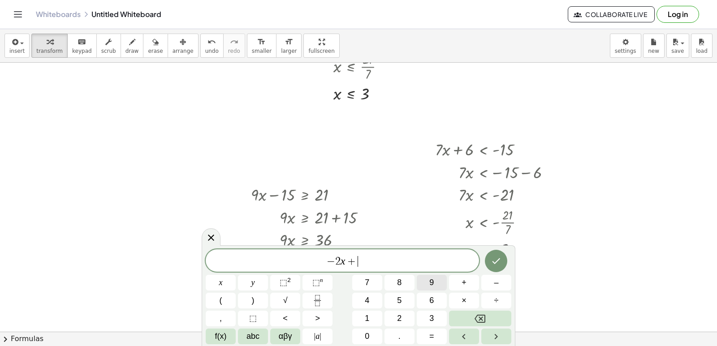
click at [434, 285] on button "9" at bounding box center [432, 283] width 30 height 16
click at [295, 318] on button "<" at bounding box center [285, 319] width 30 height 16
click at [444, 340] on button "=" at bounding box center [432, 337] width 30 height 16
click at [368, 319] on span "1" at bounding box center [367, 319] width 4 height 12
click at [390, 301] on button "5" at bounding box center [399, 301] width 30 height 16
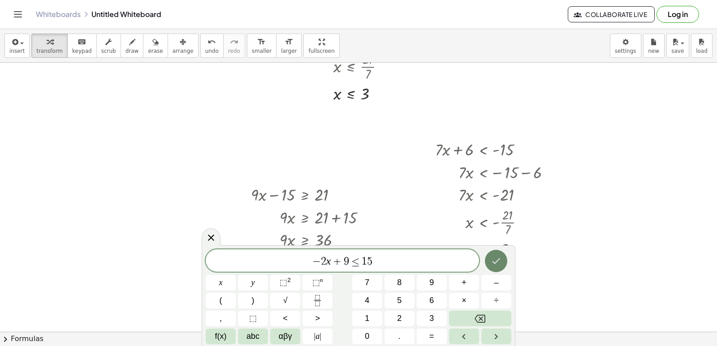
click at [498, 265] on icon "Done" at bounding box center [496, 261] width 11 height 11
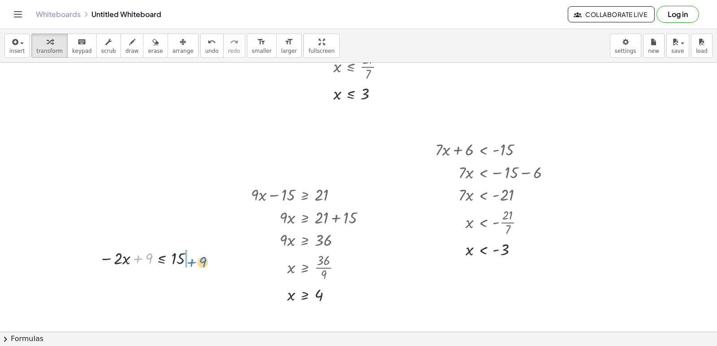
drag, startPoint x: 146, startPoint y: 257, endPoint x: 205, endPoint y: 255, distance: 58.7
click at [196, 283] on div at bounding box center [161, 280] width 133 height 23
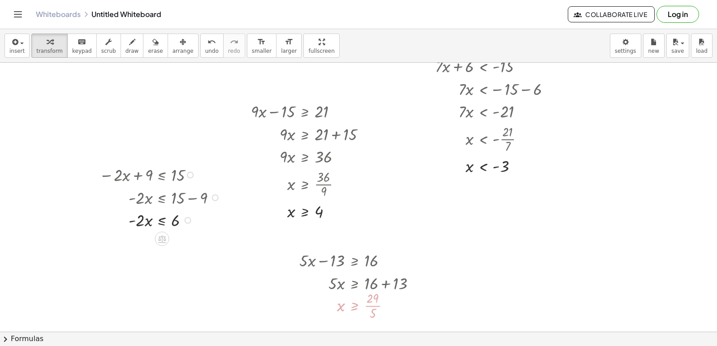
scroll to position [314, 0]
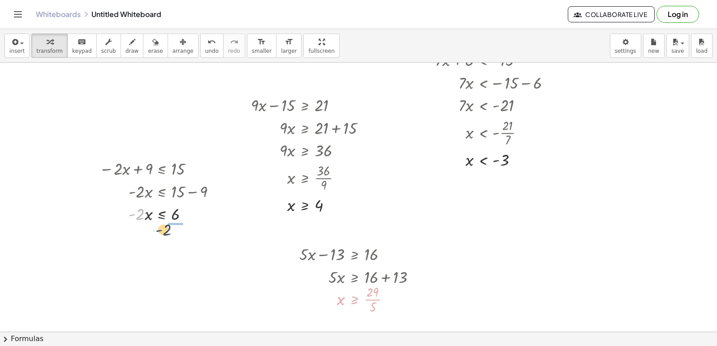
drag, startPoint x: 140, startPoint y: 215, endPoint x: 161, endPoint y: 226, distance: 23.4
click at [179, 244] on div at bounding box center [161, 241] width 133 height 33
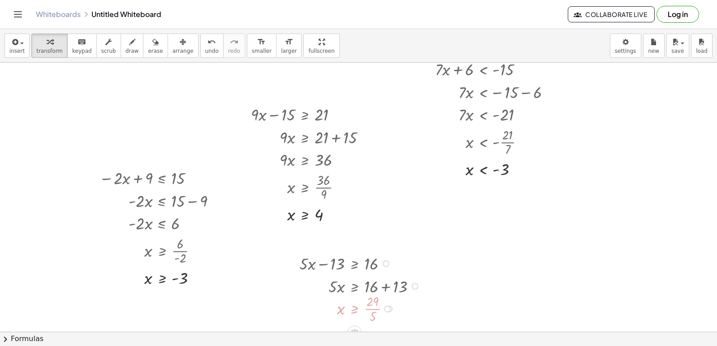
scroll to position [359, 0]
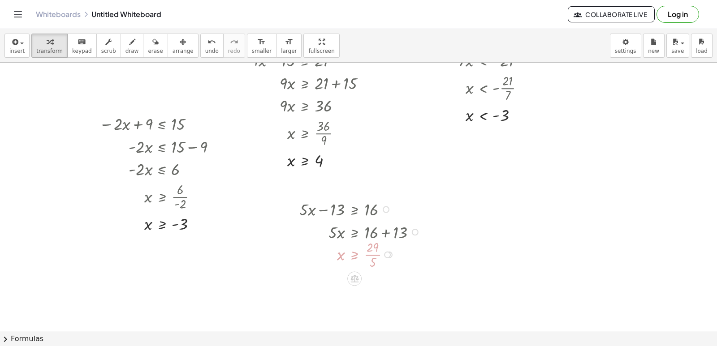
click at [370, 250] on div at bounding box center [365, 254] width 141 height 33
drag, startPoint x: 368, startPoint y: 252, endPoint x: 354, endPoint y: 261, distance: 16.5
click at [365, 256] on div at bounding box center [365, 254] width 141 height 33
click at [360, 263] on div at bounding box center [365, 254] width 141 height 33
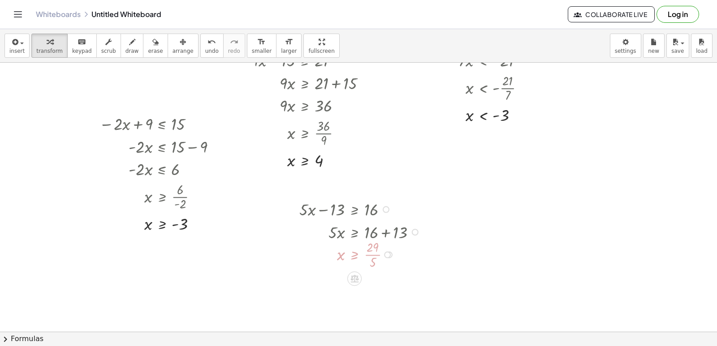
click at [352, 256] on div at bounding box center [365, 254] width 141 height 33
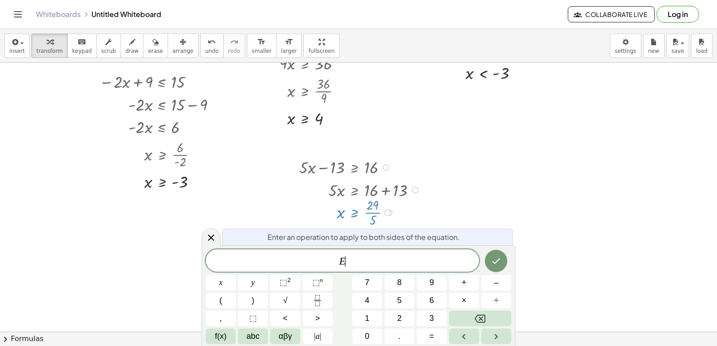
scroll to position [404, 0]
drag, startPoint x: 465, startPoint y: 238, endPoint x: 461, endPoint y: 240, distance: 4.6
drag, startPoint x: 461, startPoint y: 240, endPoint x: 287, endPoint y: 196, distance: 179.7
click at [286, 196] on div at bounding box center [292, 187] width 13 height 72
click at [288, 196] on div at bounding box center [292, 187] width 13 height 72
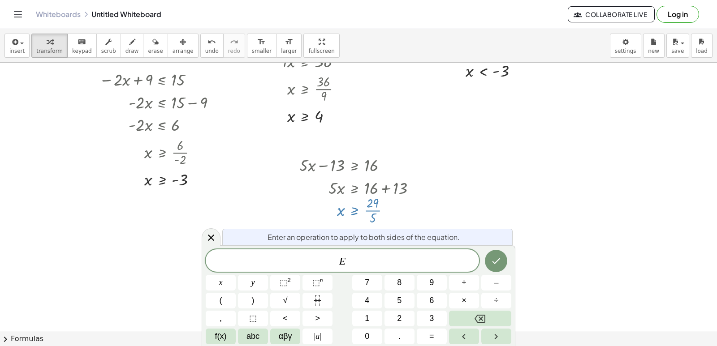
drag, startPoint x: 220, startPoint y: 200, endPoint x: 184, endPoint y: 203, distance: 36.4
click at [218, 201] on div at bounding box center [358, 63] width 717 height 808
drag, startPoint x: 64, startPoint y: 282, endPoint x: 69, endPoint y: 280, distance: 6.0
click at [67, 281] on div at bounding box center [358, 63] width 717 height 808
click at [212, 238] on icon at bounding box center [211, 238] width 11 height 11
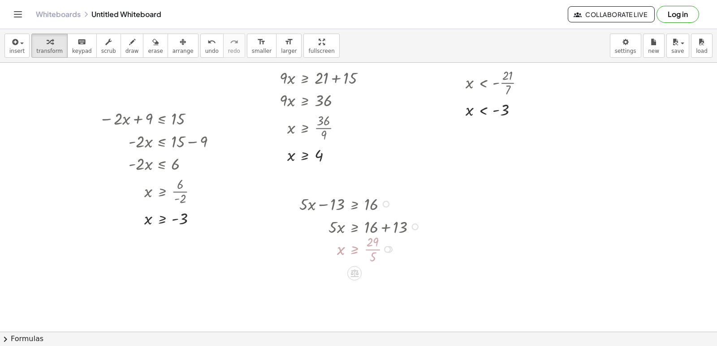
scroll to position [359, 0]
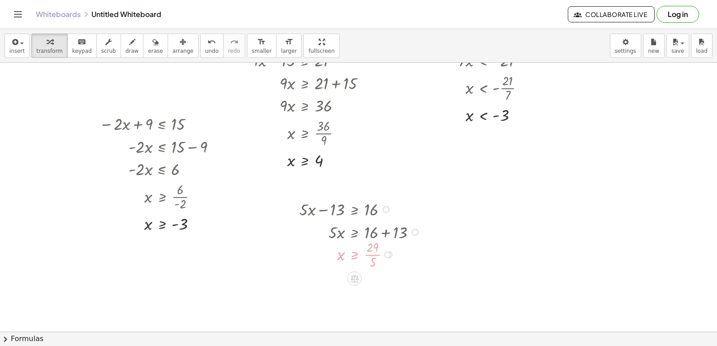
click at [372, 256] on div at bounding box center [365, 254] width 141 height 33
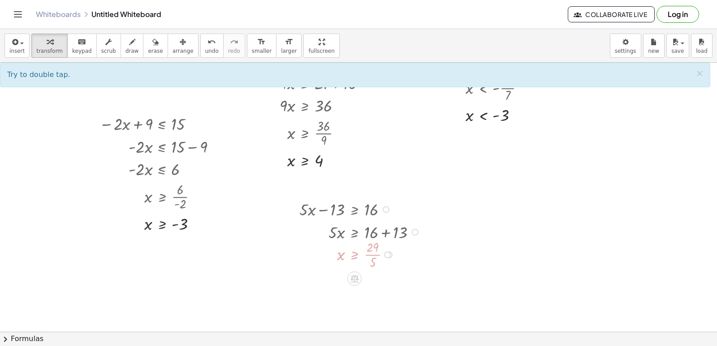
click at [370, 255] on div at bounding box center [365, 254] width 141 height 33
click at [83, 44] on div "keyboard" at bounding box center [82, 41] width 20 height 11
click at [376, 251] on div at bounding box center [372, 247] width 12 height 13
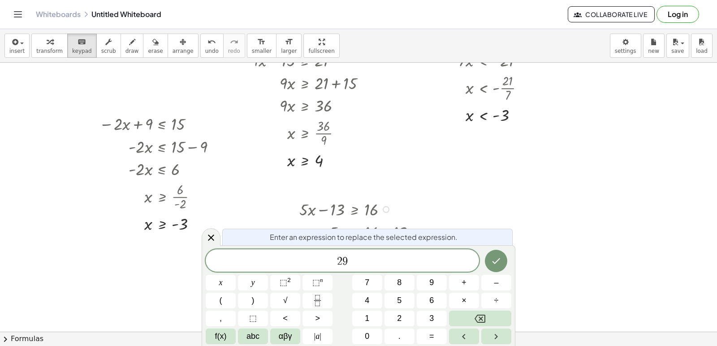
drag, startPoint x: 467, startPoint y: 215, endPoint x: 211, endPoint y: 238, distance: 256.4
click at [209, 235] on icon at bounding box center [211, 238] width 6 height 6
click at [213, 238] on div at bounding box center [358, 107] width 717 height 808
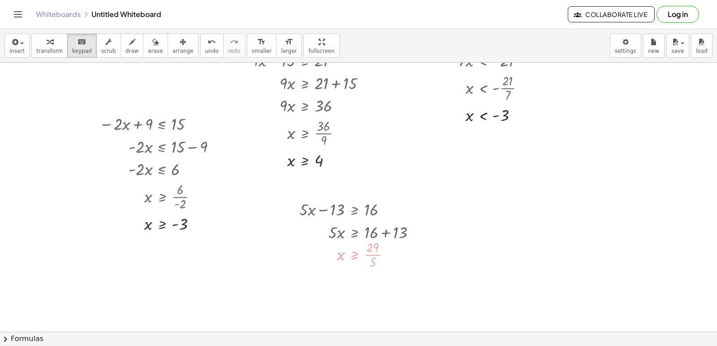
click at [211, 238] on div at bounding box center [358, 107] width 717 height 808
drag, startPoint x: 236, startPoint y: 227, endPoint x: 240, endPoint y: 262, distance: 35.1
click at [240, 262] on div at bounding box center [358, 107] width 717 height 808
click at [214, 252] on div at bounding box center [358, 107] width 717 height 808
click at [215, 250] on div at bounding box center [358, 107] width 717 height 808
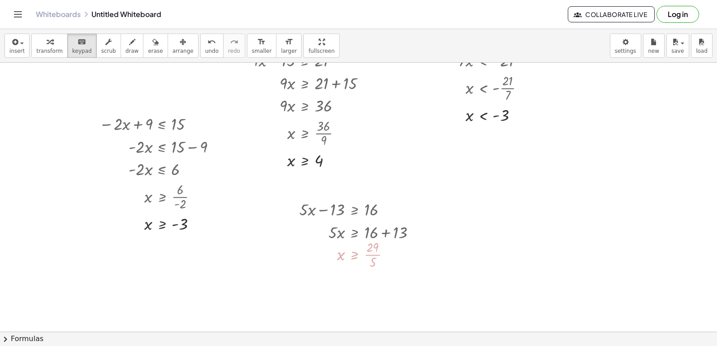
click at [215, 250] on div at bounding box center [358, 107] width 717 height 808
click at [216, 250] on div at bounding box center [358, 107] width 717 height 808
drag, startPoint x: 217, startPoint y: 252, endPoint x: 218, endPoint y: 260, distance: 8.1
click at [218, 259] on div at bounding box center [358, 107] width 717 height 808
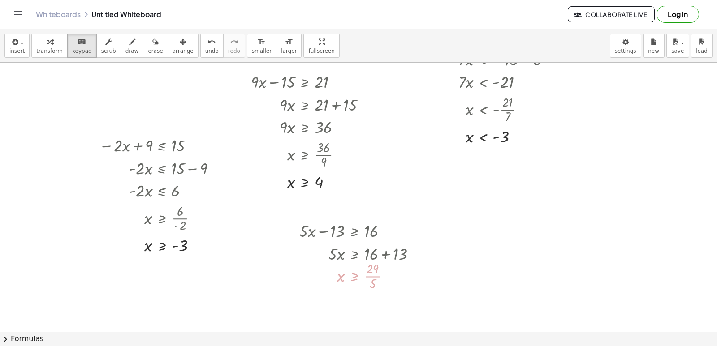
scroll to position [449, 0]
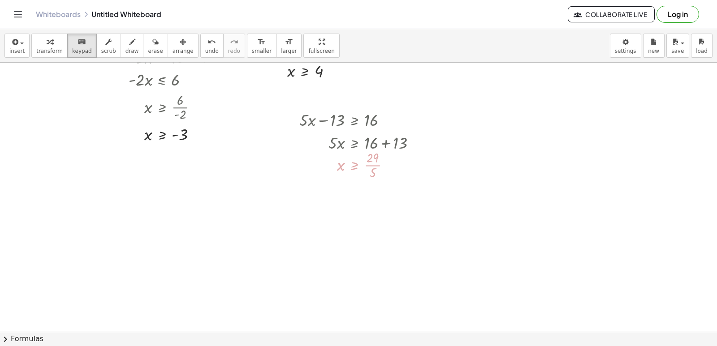
click at [482, 207] on div at bounding box center [358, 18] width 717 height 808
drag, startPoint x: 509, startPoint y: 208, endPoint x: 505, endPoint y: 211, distance: 4.8
click at [509, 209] on div at bounding box center [358, 18] width 717 height 808
click at [503, 211] on div at bounding box center [358, 18] width 717 height 808
drag, startPoint x: 495, startPoint y: 216, endPoint x: 478, endPoint y: 220, distance: 17.4
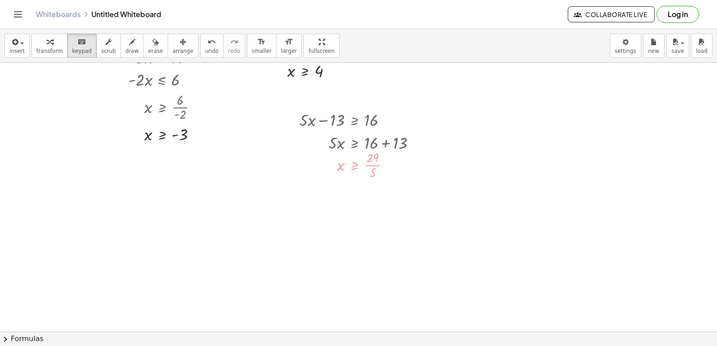
click at [491, 220] on div at bounding box center [358, 18] width 717 height 808
click at [478, 220] on div at bounding box center [358, 18] width 717 height 808
click at [57, 47] on button "transform" at bounding box center [49, 46] width 36 height 24
click at [408, 203] on div at bounding box center [358, 18] width 717 height 808
drag, startPoint x: 408, startPoint y: 203, endPoint x: 403, endPoint y: 217, distance: 14.5
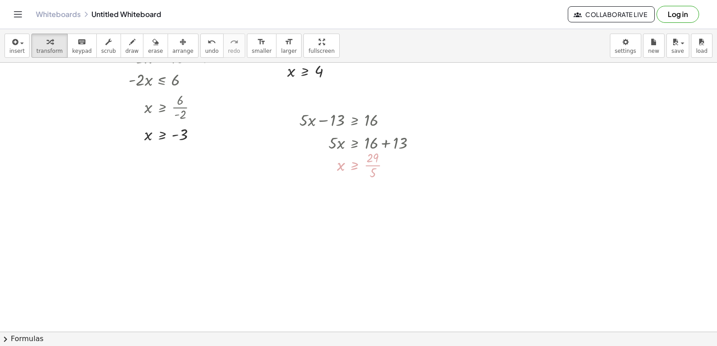
click at [408, 207] on div at bounding box center [358, 18] width 717 height 808
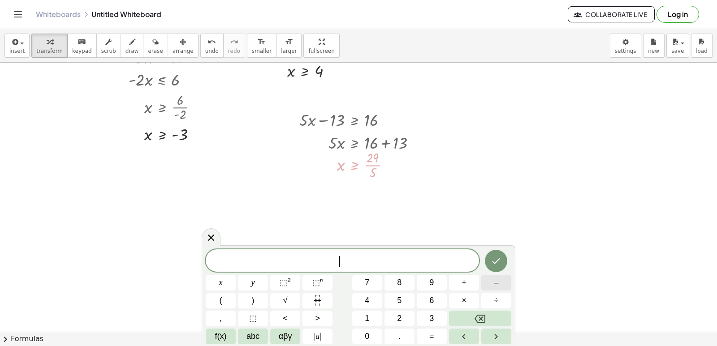
click at [495, 280] on span "–" at bounding box center [496, 283] width 4 height 12
click at [368, 285] on span "7" at bounding box center [367, 283] width 4 height 12
click at [220, 282] on span "x" at bounding box center [221, 283] width 4 height 12
click at [494, 284] on button "–" at bounding box center [496, 283] width 30 height 16
click at [383, 319] on div "− 7 x − ​ x y ⬚ 2 ⬚ n 7 8 9 + – ( ) √ 4 5 6 × ÷ , ⬚ < > 1 2 3 f(x) abc αβγ | a …" at bounding box center [359, 297] width 306 height 95
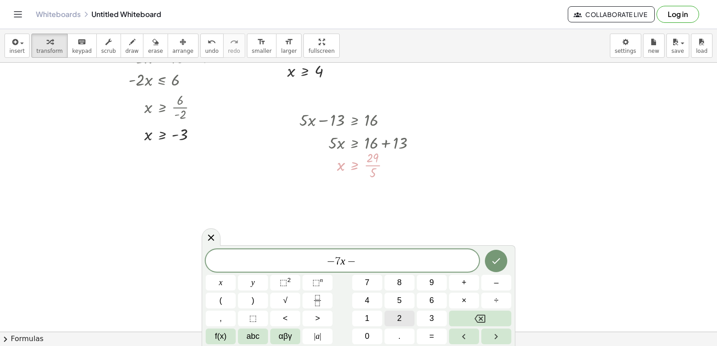
click at [411, 319] on button "2" at bounding box center [399, 319] width 30 height 16
click at [323, 320] on button ">" at bounding box center [317, 319] width 30 height 16
click at [438, 336] on button "=" at bounding box center [432, 337] width 30 height 16
click at [432, 284] on span "9" at bounding box center [431, 283] width 4 height 12
click at [349, 260] on span "− 7 x − 2 ≥ 9 ​" at bounding box center [342, 261] width 273 height 13
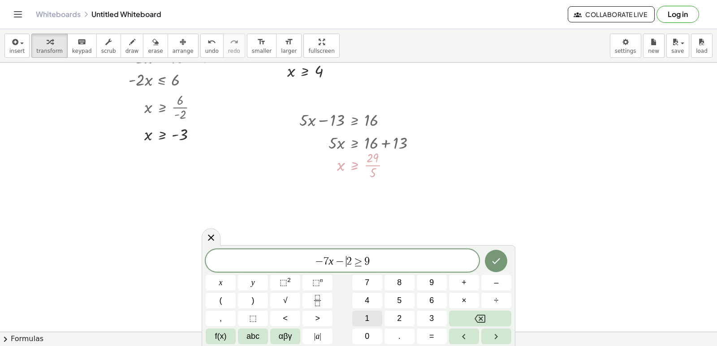
click at [369, 315] on span "1" at bounding box center [367, 319] width 4 height 12
click at [487, 265] on button "Done" at bounding box center [496, 261] width 22 height 22
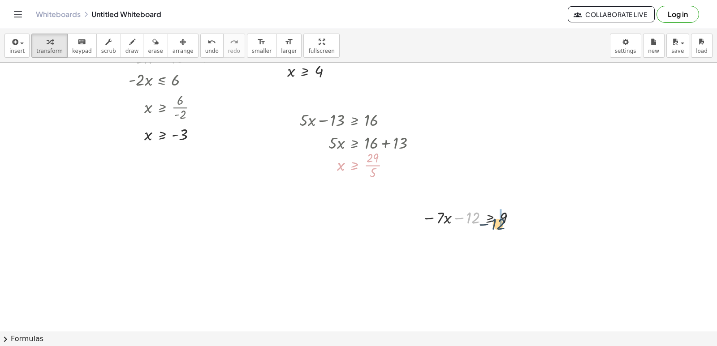
drag, startPoint x: 474, startPoint y: 217, endPoint x: 514, endPoint y: 216, distance: 40.8
click at [514, 216] on div at bounding box center [471, 217] width 108 height 23
click at [513, 241] on div at bounding box center [486, 239] width 139 height 23
drag, startPoint x: 464, startPoint y: 263, endPoint x: 503, endPoint y: 281, distance: 43.1
click at [506, 290] on div at bounding box center [486, 290] width 139 height 33
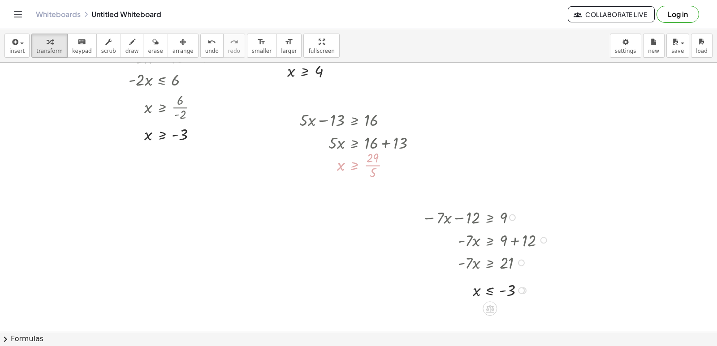
drag, startPoint x: 470, startPoint y: 258, endPoint x: 444, endPoint y: 263, distance: 26.8
click at [467, 269] on div at bounding box center [478, 262] width 152 height 23
drag, startPoint x: 468, startPoint y: 266, endPoint x: 447, endPoint y: 254, distance: 23.5
click at [495, 269] on div at bounding box center [478, 262] width 152 height 23
drag, startPoint x: 194, startPoint y: 49, endPoint x: 288, endPoint y: 128, distance: 122.5
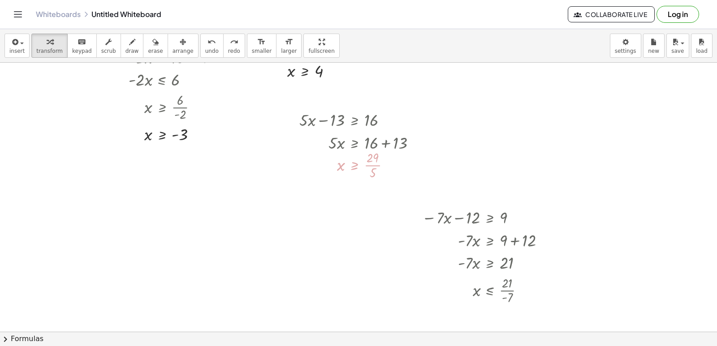
click at [205, 51] on span "undo" at bounding box center [211, 51] width 13 height 6
click at [504, 290] on div at bounding box center [486, 290] width 138 height 33
click at [352, 284] on div at bounding box center [358, 18] width 717 height 808
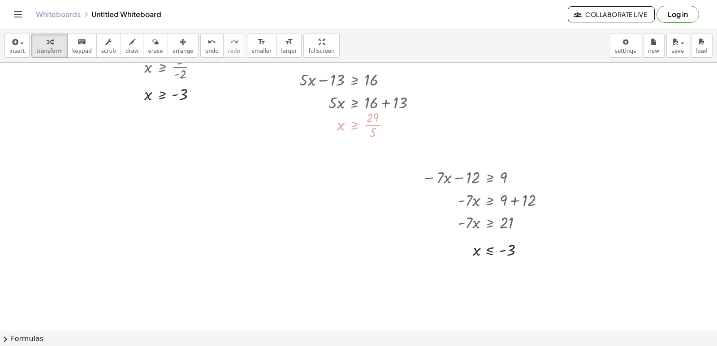
scroll to position [538, 0]
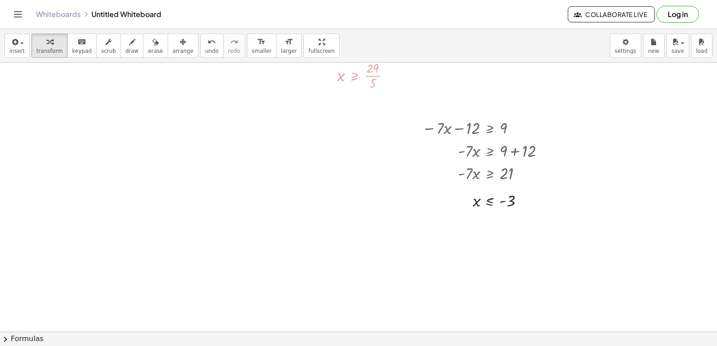
click at [258, 198] on div at bounding box center [358, 62] width 717 height 1077
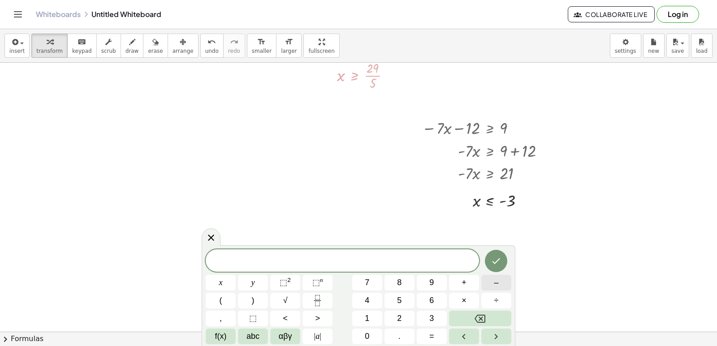
click at [492, 284] on button "–" at bounding box center [496, 283] width 30 height 16
click at [226, 280] on button "x" at bounding box center [221, 283] width 30 height 16
click at [476, 283] on button "+" at bounding box center [464, 283] width 30 height 16
click at [366, 282] on span "7" at bounding box center [367, 283] width 4 height 12
click at [316, 315] on span ">" at bounding box center [317, 319] width 5 height 12
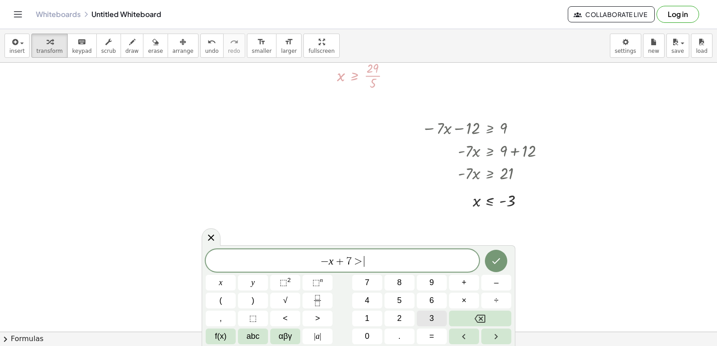
click at [440, 321] on button "3" at bounding box center [432, 319] width 30 height 16
click at [500, 263] on icon "Done" at bounding box center [496, 261] width 11 height 11
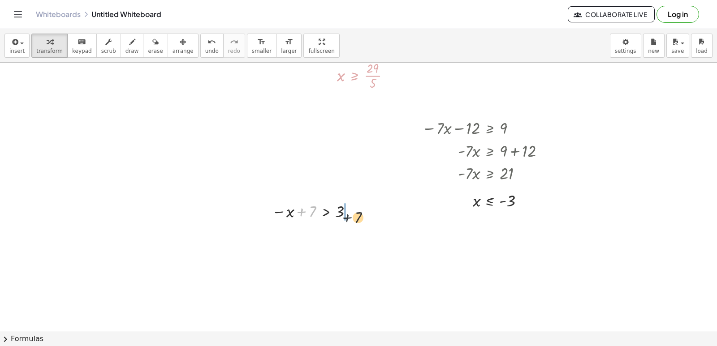
drag, startPoint x: 302, startPoint y: 210, endPoint x: 361, endPoint y: 210, distance: 59.1
click at [361, 210] on div at bounding box center [314, 211] width 95 height 22
click at [349, 233] on div at bounding box center [326, 233] width 119 height 23
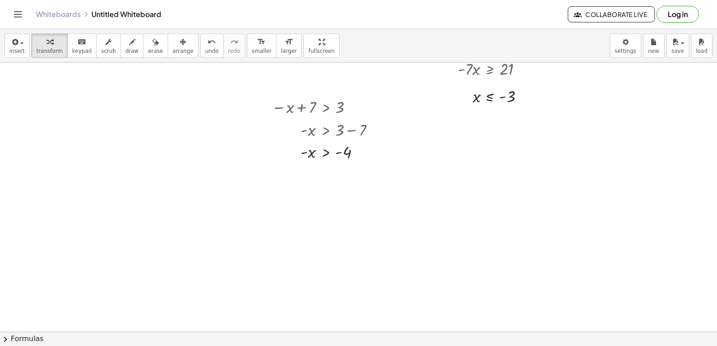
scroll to position [628, 0]
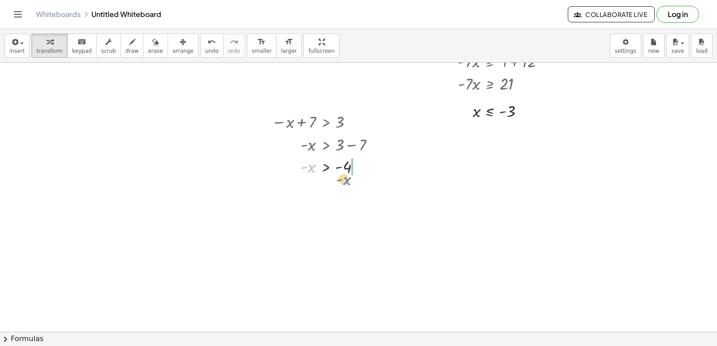
drag, startPoint x: 314, startPoint y: 168, endPoint x: 378, endPoint y: 177, distance: 65.2
click at [353, 179] on div "− x + 7 > 3 - x > + 3 − 7 - x - x > - 4" at bounding box center [320, 143] width 124 height 71
click at [205, 43] on div "undo" at bounding box center [211, 41] width 13 height 11
click at [303, 170] on div at bounding box center [326, 166] width 119 height 22
click at [301, 168] on div at bounding box center [326, 166] width 119 height 22
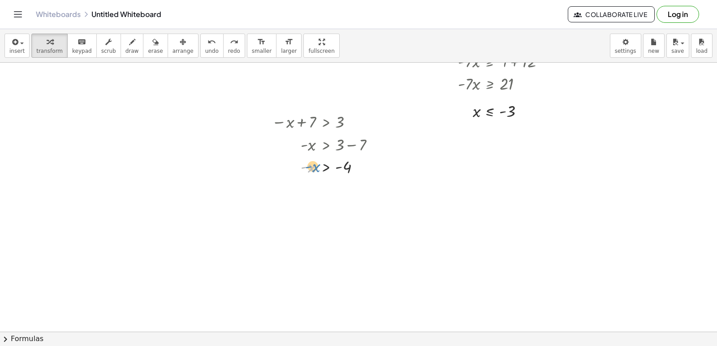
drag, startPoint x: 301, startPoint y: 168, endPoint x: 308, endPoint y: 169, distance: 6.8
click at [308, 169] on div at bounding box center [326, 166] width 119 height 22
drag, startPoint x: 302, startPoint y: 168, endPoint x: 336, endPoint y: 178, distance: 35.1
click at [336, 178] on div "− x + 7 > 3 - x > + 3 − 7 - x - x > - 4" at bounding box center [320, 143] width 124 height 71
click at [207, 44] on icon "undo" at bounding box center [211, 42] width 9 height 11
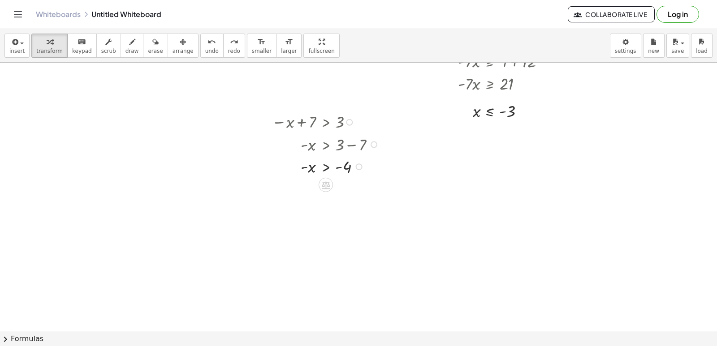
click at [345, 172] on div at bounding box center [326, 166] width 119 height 22
click at [349, 179] on div "− x + 7 > 3 - x > + 3 − 7 - x > - 4" at bounding box center [320, 143] width 124 height 71
click at [304, 168] on div at bounding box center [326, 166] width 119 height 22
drag, startPoint x: 303, startPoint y: 168, endPoint x: 336, endPoint y: 169, distance: 33.6
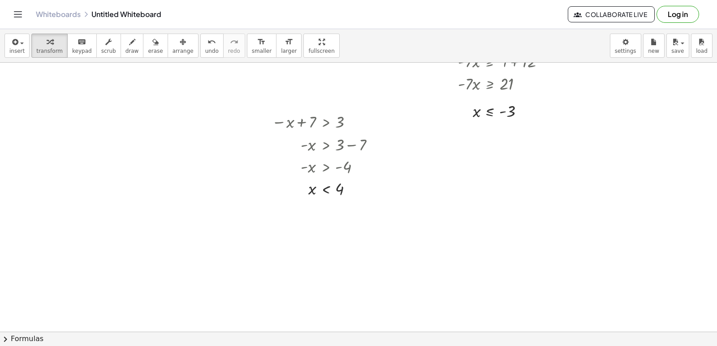
drag, startPoint x: 338, startPoint y: 213, endPoint x: 339, endPoint y: 341, distance: 128.1
click at [338, 344] on div "insert select one: Math Expression Function Text Youtube Video Graphing Geometr…" at bounding box center [358, 187] width 717 height 317
drag, startPoint x: 493, startPoint y: 256, endPoint x: 486, endPoint y: 253, distance: 7.4
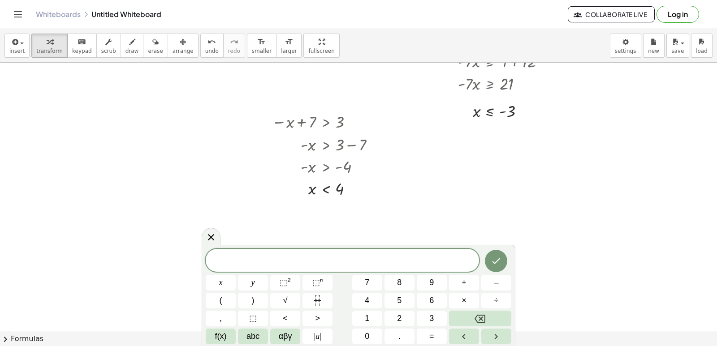
click at [486, 253] on div at bounding box center [496, 261] width 30 height 24
click at [428, 293] on button "6" at bounding box center [432, 301] width 30 height 16
click at [220, 283] on span "x" at bounding box center [221, 283] width 4 height 12
click at [457, 283] on button "+" at bounding box center [464, 283] width 30 height 16
click at [395, 315] on button "2" at bounding box center [399, 319] width 30 height 16
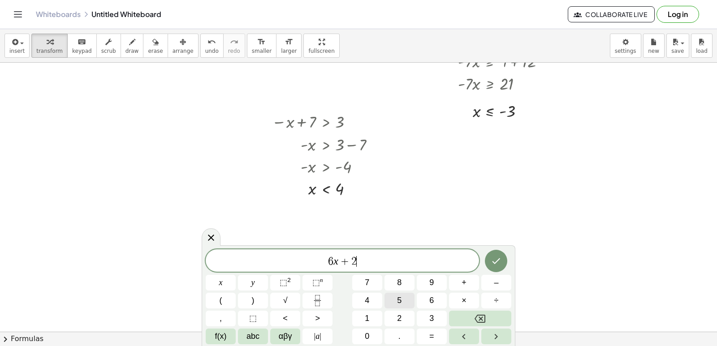
click at [395, 300] on button "5" at bounding box center [399, 301] width 30 height 16
click at [329, 316] on button ">" at bounding box center [317, 319] width 30 height 16
click at [433, 333] on span "=" at bounding box center [431, 337] width 5 height 12
click at [463, 313] on button "Backspace" at bounding box center [480, 319] width 62 height 16
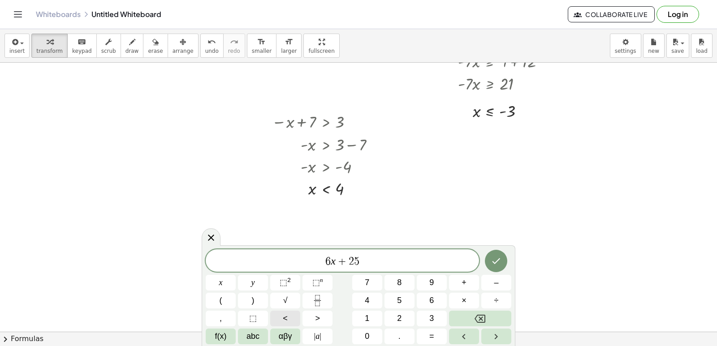
click at [293, 317] on button "<" at bounding box center [285, 319] width 30 height 16
click at [436, 331] on button "=" at bounding box center [432, 337] width 30 height 16
click at [504, 289] on button "–" at bounding box center [496, 283] width 30 height 16
click at [371, 318] on button "1" at bounding box center [367, 319] width 30 height 16
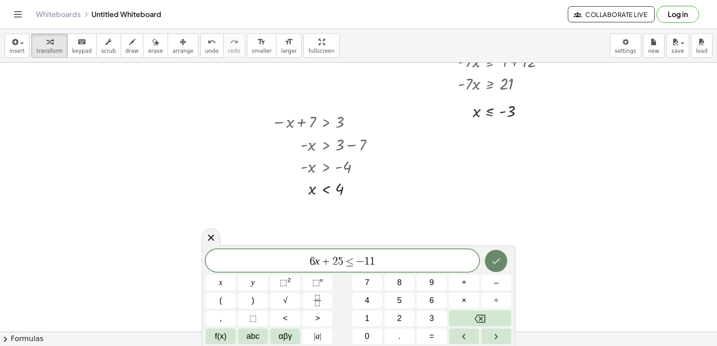
click at [500, 263] on icon "Done" at bounding box center [496, 261] width 11 height 11
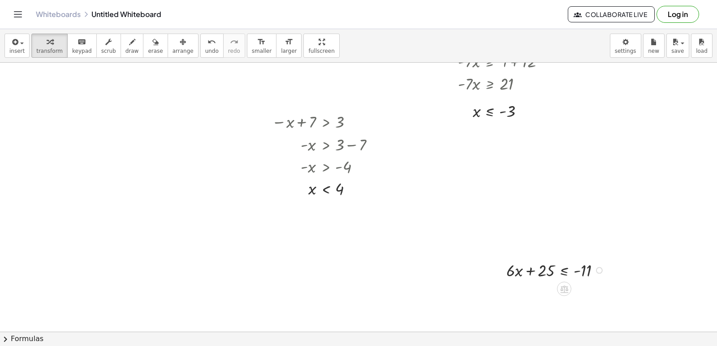
scroll to position [673, 0]
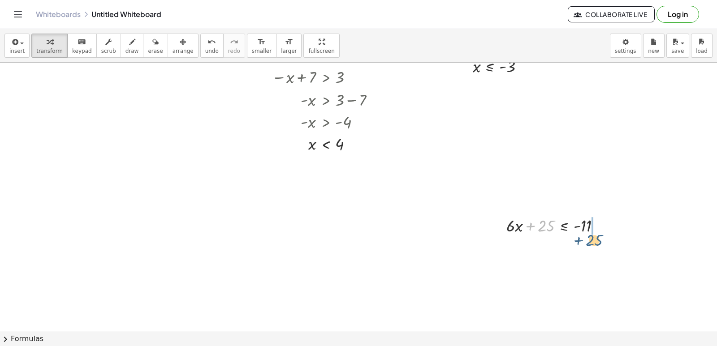
drag, startPoint x: 549, startPoint y: 223, endPoint x: 597, endPoint y: 237, distance: 50.0
click at [602, 251] on div at bounding box center [575, 248] width 146 height 23
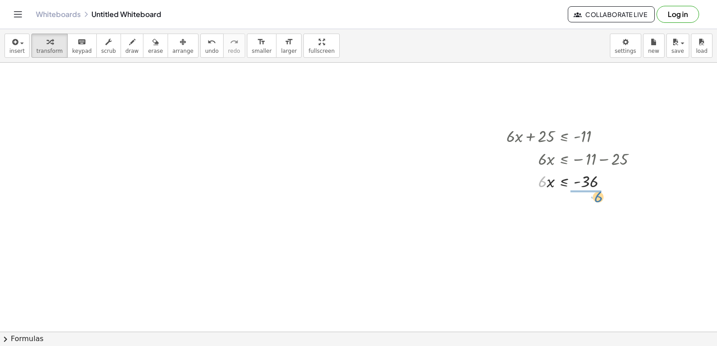
drag, startPoint x: 542, startPoint y: 183, endPoint x: 602, endPoint y: 201, distance: 62.8
click at [594, 210] on div at bounding box center [575, 208] width 146 height 33
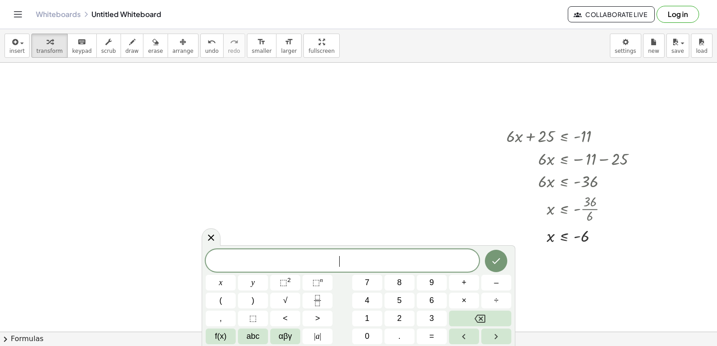
click at [220, 282] on span "x" at bounding box center [221, 283] width 4 height 12
click at [291, 275] on div "x x y ⬚ 2 ⬚ n 7 8 9 + – ( ) √ 4 5 6 × ÷ , ⬚ < > 1 2 3 f(x) abc αβγ | a | 0 . =" at bounding box center [359, 297] width 306 height 95
click at [291, 276] on button "⬚ 2" at bounding box center [285, 283] width 30 height 16
click at [467, 282] on button "+" at bounding box center [464, 283] width 30 height 16
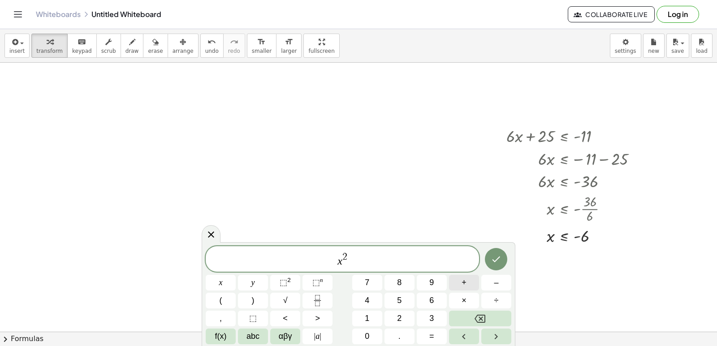
click at [468, 282] on button "+" at bounding box center [464, 283] width 30 height 16
click at [465, 283] on span "+" at bounding box center [463, 283] width 5 height 12
click at [462, 311] on button "Backspace" at bounding box center [480, 319] width 62 height 16
click at [365, 280] on button "7" at bounding box center [367, 283] width 30 height 16
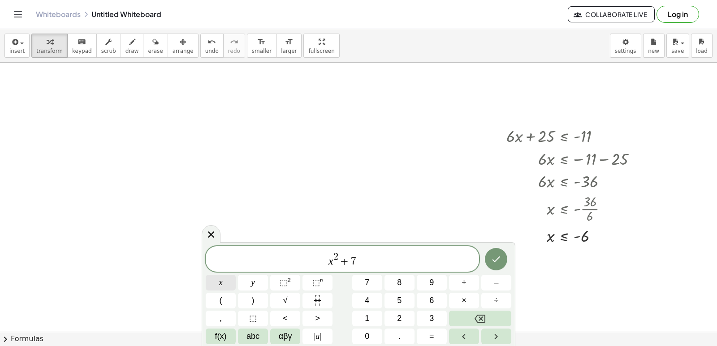
click at [232, 284] on button "x" at bounding box center [221, 283] width 30 height 16
click at [455, 281] on button "+" at bounding box center [464, 283] width 30 height 16
click at [371, 315] on button "1" at bounding box center [367, 319] width 30 height 16
click at [319, 317] on span ">" at bounding box center [317, 319] width 5 height 12
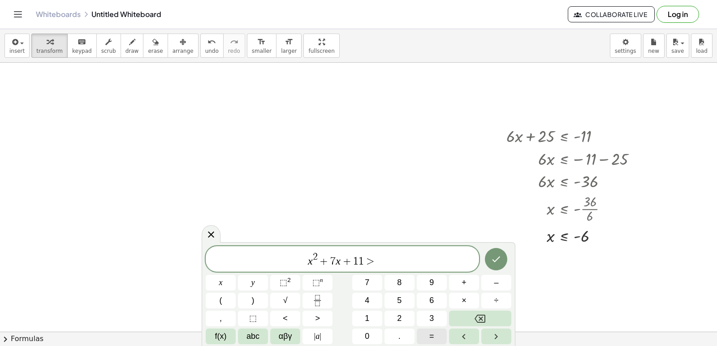
click at [421, 334] on button "=" at bounding box center [432, 337] width 30 height 16
click at [366, 335] on span "0" at bounding box center [367, 337] width 4 height 12
click at [498, 255] on icon "Done" at bounding box center [496, 259] width 11 height 11
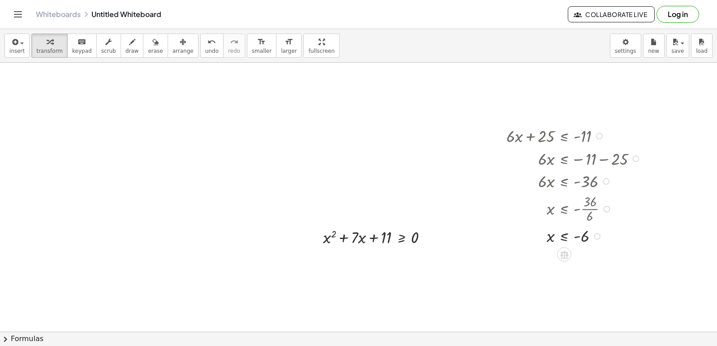
scroll to position [807, 0]
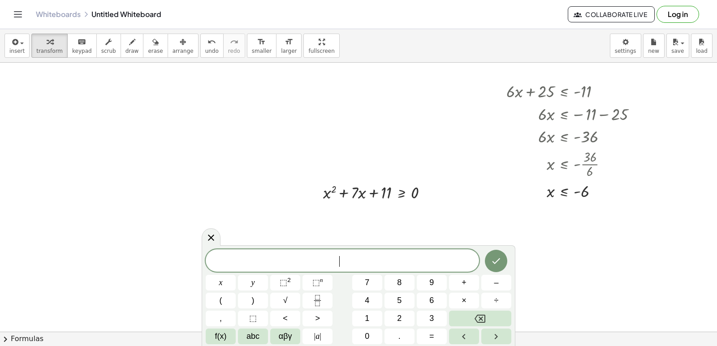
click at [223, 303] on button "(" at bounding box center [221, 301] width 30 height 16
click at [468, 300] on button "×" at bounding box center [464, 301] width 30 height 16
click at [481, 316] on icon "Backspace" at bounding box center [479, 319] width 11 height 11
click at [230, 284] on button "x" at bounding box center [221, 283] width 30 height 16
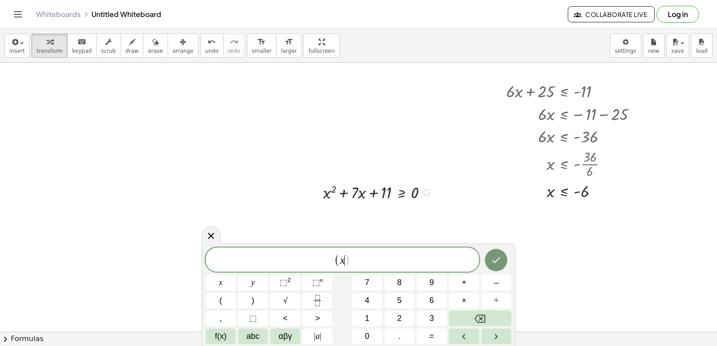
drag, startPoint x: 387, startPoint y: 182, endPoint x: 387, endPoint y: 192, distance: 9.9
click at [392, 189] on div at bounding box center [379, 192] width 121 height 23
click at [475, 317] on icon "Backspace" at bounding box center [479, 319] width 11 height 11
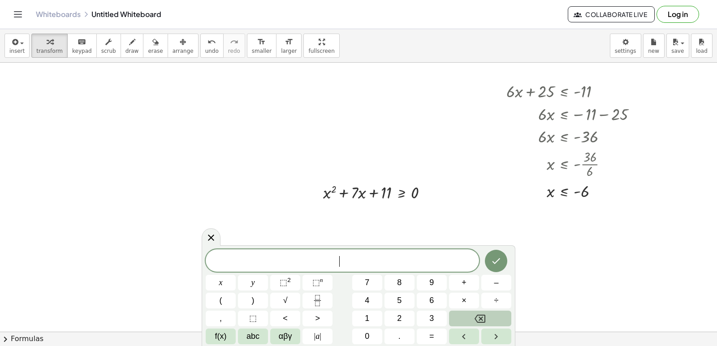
click at [471, 317] on button "Backspace" at bounding box center [480, 319] width 62 height 16
click at [240, 285] on div "​ x y ⬚ 2 ⬚ n 7 8 9 + – ( ) √ 4 5 6 × ÷ , ⬚ < > 1 2 3 f(x) abc αβγ | a | 0 . =" at bounding box center [359, 297] width 306 height 95
click at [301, 283] on div "​ x y ⬚ 2 ⬚ n 7 8 9 + – ( ) √ 4 5 6 × ÷ , ⬚ < > 1 2 3 f(x) abc αβγ | a | 0 . =" at bounding box center [359, 297] width 306 height 95
click at [218, 278] on button "x" at bounding box center [221, 283] width 30 height 16
click at [286, 283] on span "⬚" at bounding box center [284, 282] width 8 height 9
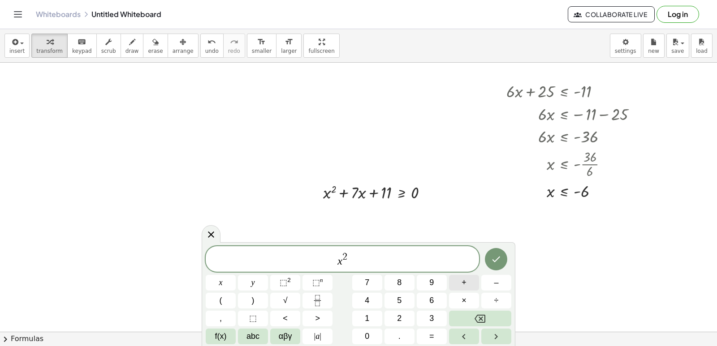
click at [469, 284] on button "+" at bounding box center [464, 283] width 30 height 16
click at [374, 282] on button "7" at bounding box center [367, 283] width 30 height 16
click at [222, 282] on span "x" at bounding box center [221, 283] width 4 height 12
click at [460, 281] on button "+" at bounding box center [464, 283] width 30 height 16
click at [368, 310] on div "x 2 + 7 x + ​ x y ⬚ 2 ⬚ n 7 8 9 + – ( ) √ 4 5 6 × ÷ , ⬚ < > 1 2 3 f(x) abc αβγ …" at bounding box center [359, 295] width 306 height 98
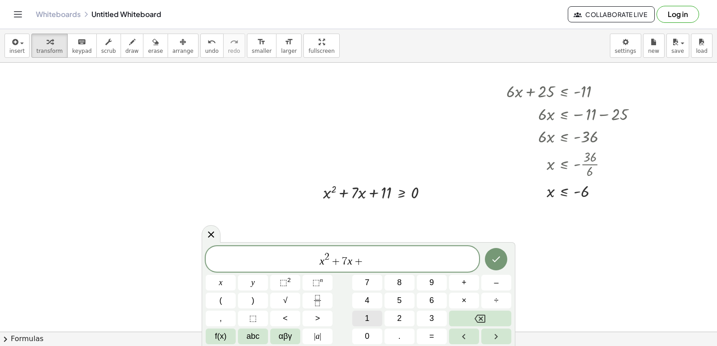
click at [368, 316] on span "1" at bounding box center [367, 319] width 4 height 12
click at [392, 314] on button "2" at bounding box center [399, 319] width 30 height 16
click at [298, 319] on button "<" at bounding box center [285, 319] width 30 height 16
click at [441, 338] on button "=" at bounding box center [432, 337] width 30 height 16
click at [373, 336] on button "0" at bounding box center [367, 337] width 30 height 16
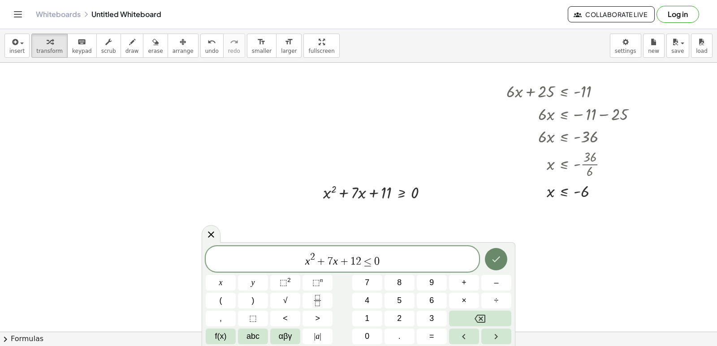
click at [495, 259] on icon "Done" at bounding box center [496, 259] width 11 height 11
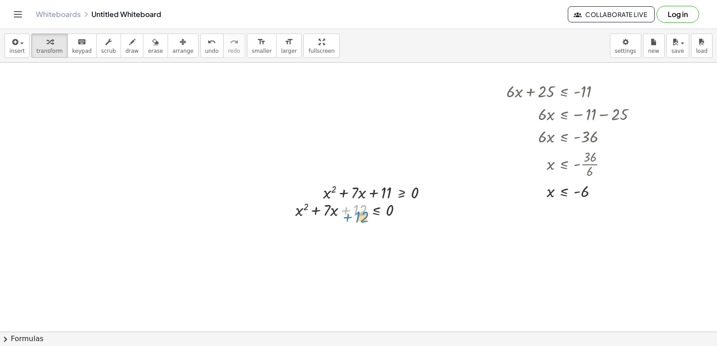
click at [349, 215] on div at bounding box center [352, 209] width 123 height 23
drag, startPoint x: 296, startPoint y: 231, endPoint x: 297, endPoint y: 236, distance: 5.5
drag, startPoint x: 294, startPoint y: 237, endPoint x: 300, endPoint y: 236, distance: 6.0
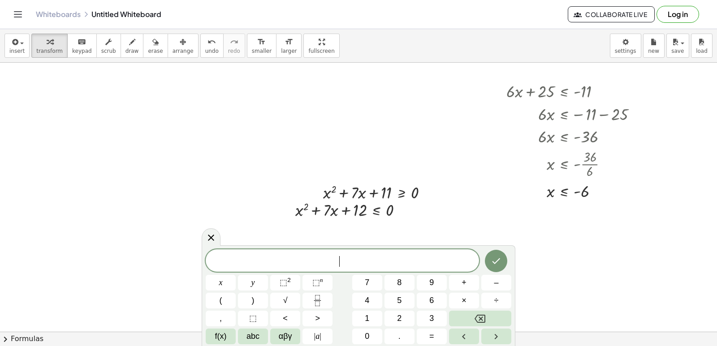
click at [234, 301] on button "(" at bounding box center [221, 301] width 30 height 16
click at [233, 288] on button "x" at bounding box center [221, 283] width 30 height 16
click at [365, 299] on button "4" at bounding box center [367, 301] width 30 height 16
click at [483, 321] on icon "Backspace" at bounding box center [479, 319] width 11 height 11
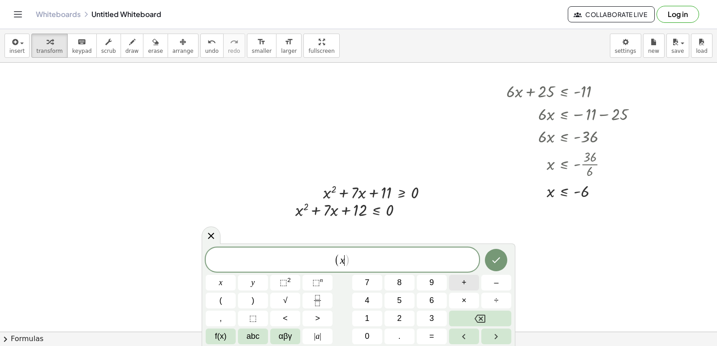
click at [455, 284] on button "+" at bounding box center [464, 283] width 30 height 16
click at [362, 296] on button "4" at bounding box center [367, 301] width 30 height 16
click at [258, 301] on button ")" at bounding box center [253, 301] width 30 height 16
click at [210, 300] on button "(" at bounding box center [221, 301] width 30 height 16
click at [220, 282] on button "x" at bounding box center [221, 283] width 30 height 16
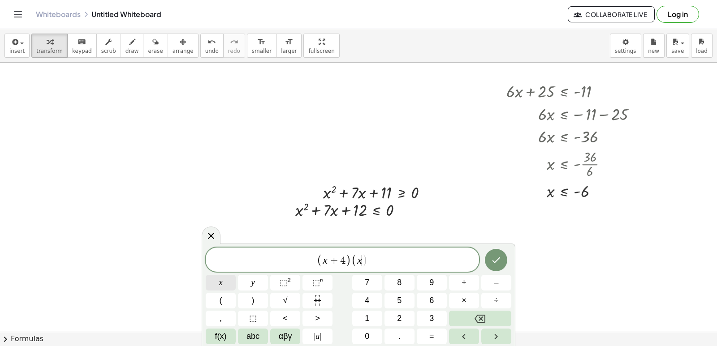
click at [220, 282] on span "x" at bounding box center [221, 283] width 4 height 12
click at [484, 323] on icon "Backspace" at bounding box center [479, 319] width 11 height 11
click at [500, 282] on button "–" at bounding box center [496, 283] width 30 height 16
click at [431, 317] on span "3" at bounding box center [431, 319] width 4 height 12
click at [255, 297] on button ")" at bounding box center [253, 301] width 30 height 16
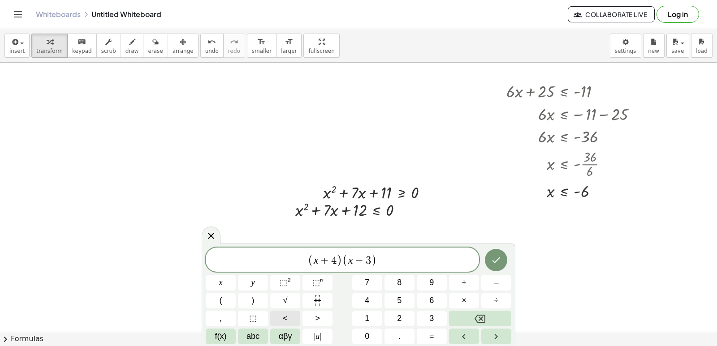
click at [292, 316] on button "<" at bounding box center [285, 319] width 30 height 16
click at [438, 332] on button "=" at bounding box center [432, 337] width 30 height 16
click at [369, 340] on span "0" at bounding box center [367, 337] width 4 height 12
click at [497, 260] on icon "Done" at bounding box center [496, 261] width 8 height 6
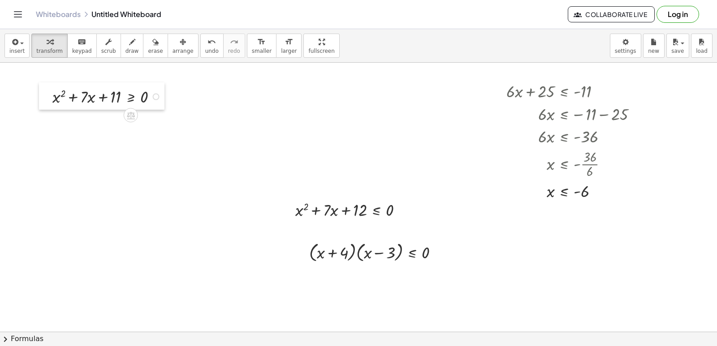
drag, startPoint x: 322, startPoint y: 191, endPoint x: 58, endPoint y: 78, distance: 287.8
click at [52, 84] on div at bounding box center [45, 95] width 13 height 27
drag, startPoint x: 85, startPoint y: 168, endPoint x: 149, endPoint y: 176, distance: 65.0
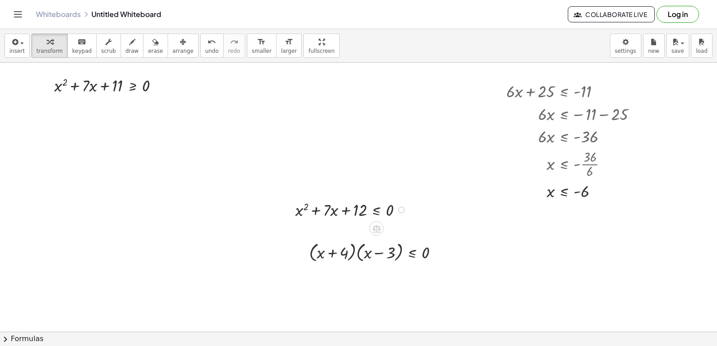
drag, startPoint x: 289, startPoint y: 201, endPoint x: 309, endPoint y: 202, distance: 19.7
drag, startPoint x: 303, startPoint y: 202, endPoint x: 245, endPoint y: 178, distance: 62.8
click at [284, 197] on div "+ x 2 + · 7 · x + 12 ≤ 0" at bounding box center [346, 209] width 128 height 27
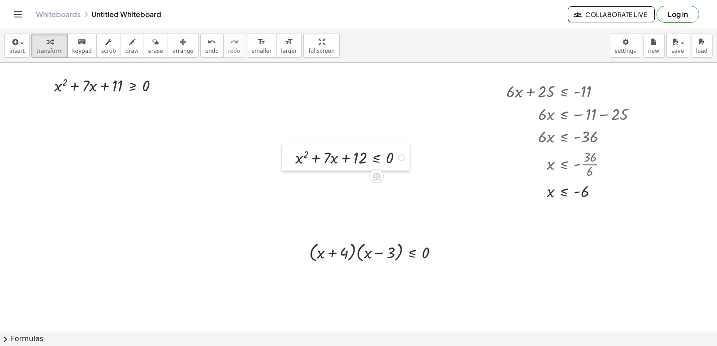
drag, startPoint x: 284, startPoint y: 201, endPoint x: 268, endPoint y: 201, distance: 16.6
click at [282, 171] on div at bounding box center [288, 156] width 13 height 27
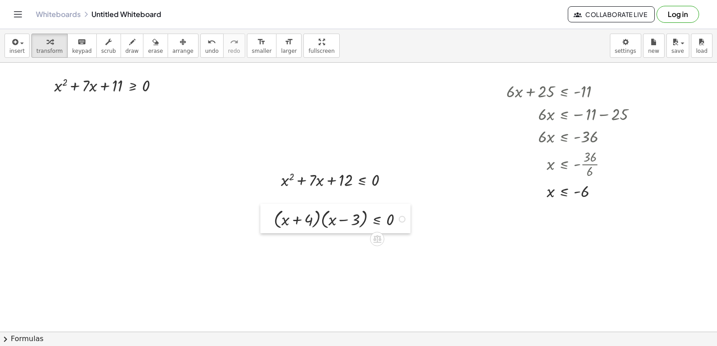
drag, startPoint x: 299, startPoint y: 237, endPoint x: 264, endPoint y: 204, distance: 48.5
click at [264, 204] on div at bounding box center [266, 219] width 13 height 30
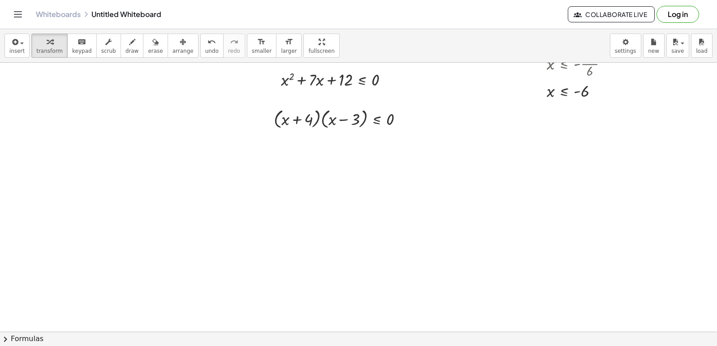
scroll to position [986, 0]
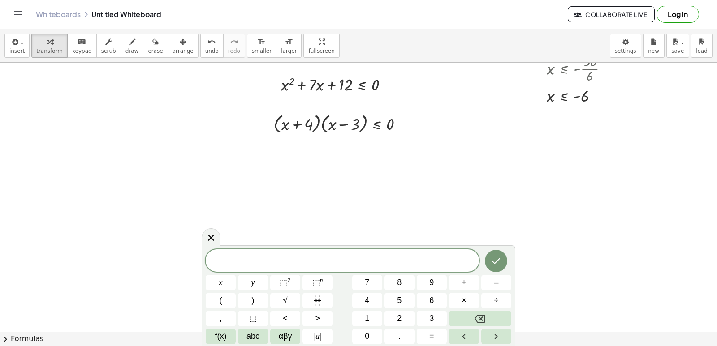
scroll to position [897, 0]
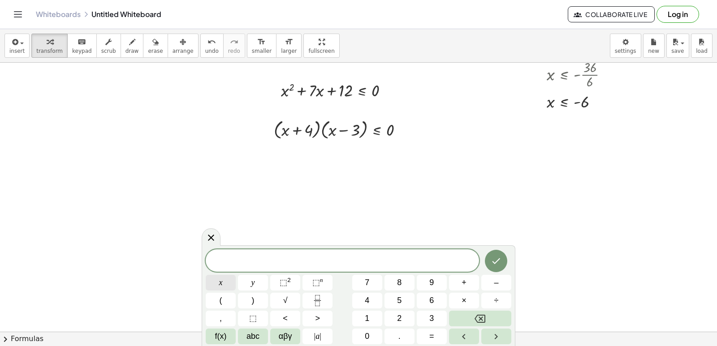
click at [227, 281] on button "x" at bounding box center [221, 283] width 30 height 16
click at [291, 273] on div "x ​ x y ⬚ 2 ⬚ n 7 8 9 + – ( ) √ 4 5 6 × ÷ , ⬚ < > 1 2 3 f(x) abc αβγ | a | 0 . =" at bounding box center [359, 297] width 306 height 95
click at [289, 284] on span "⬚ 2" at bounding box center [285, 283] width 11 height 12
click at [490, 284] on button "–" at bounding box center [496, 283] width 30 height 16
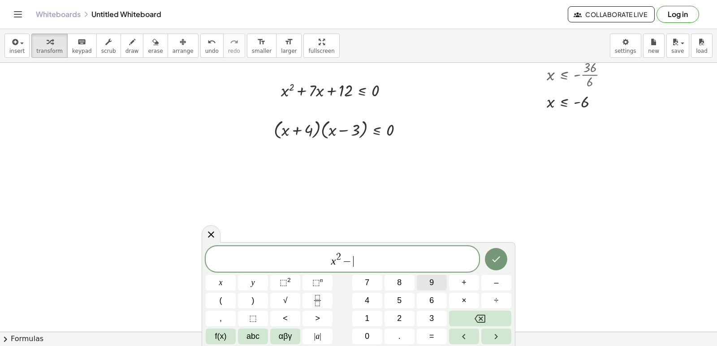
click at [426, 285] on button "9" at bounding box center [432, 283] width 30 height 16
click at [223, 283] on button "x" at bounding box center [221, 283] width 30 height 16
click at [461, 280] on button "+" at bounding box center [464, 283] width 30 height 16
drag, startPoint x: 350, startPoint y: 318, endPoint x: 363, endPoint y: 307, distance: 16.5
click at [358, 314] on div "x 2 − 9 x + ​ x y ⬚ 2 ⬚ n 7 8 9 + – ( ) √ 4 5 6 × ÷ , ⬚ < > 1 2 3 f(x) abc αβγ …" at bounding box center [359, 295] width 306 height 98
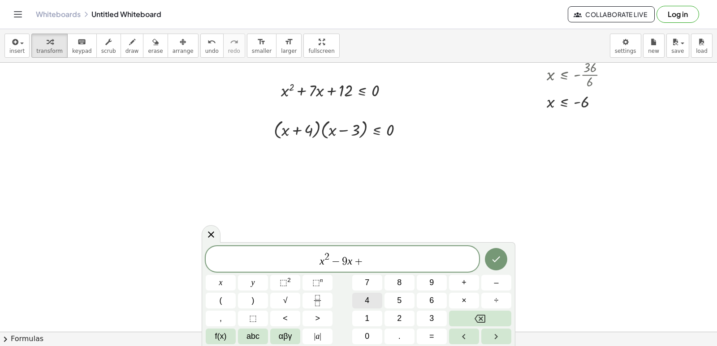
click at [365, 304] on span "4" at bounding box center [367, 301] width 4 height 12
click at [456, 317] on button "Backspace" at bounding box center [480, 319] width 62 height 16
click at [362, 313] on button "1" at bounding box center [367, 319] width 30 height 16
click at [369, 307] on button "4" at bounding box center [367, 301] width 30 height 16
click at [280, 314] on button "<" at bounding box center [285, 319] width 30 height 16
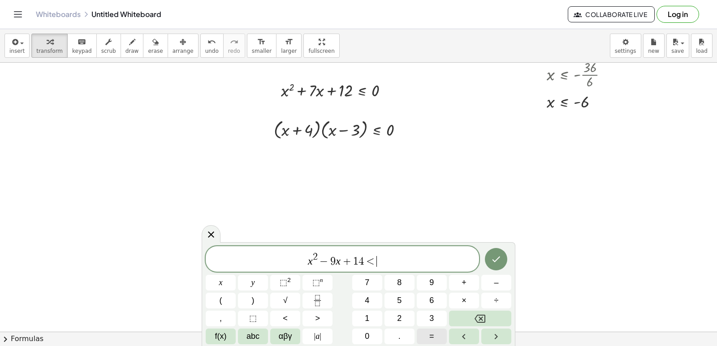
click at [434, 338] on button "=" at bounding box center [432, 337] width 30 height 16
click at [384, 330] on div "x 2 − 9 x + 1 4 ≤ ​ x y ⬚ 2 ⬚ n 7 8 9 + – ( ) √ 4 5 6 × ÷ , ⬚ < > 1 2 3 f(x) ab…" at bounding box center [359, 295] width 306 height 98
click at [374, 334] on button "0" at bounding box center [367, 337] width 30 height 16
click at [504, 264] on button "Done" at bounding box center [496, 259] width 22 height 22
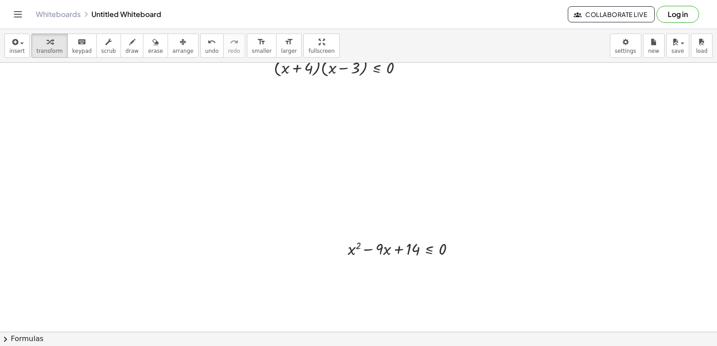
scroll to position [1031, 0]
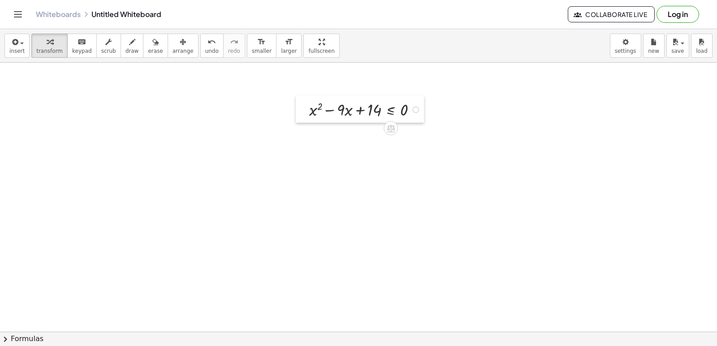
drag, startPoint x: 336, startPoint y: 166, endPoint x: 297, endPoint y: 98, distance: 77.8
click at [297, 98] on div at bounding box center [302, 108] width 13 height 27
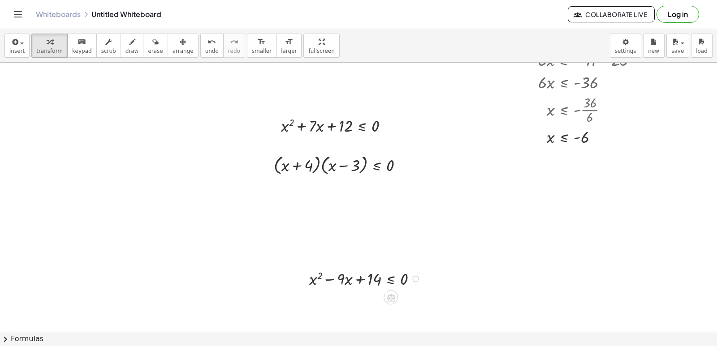
scroll to position [852, 0]
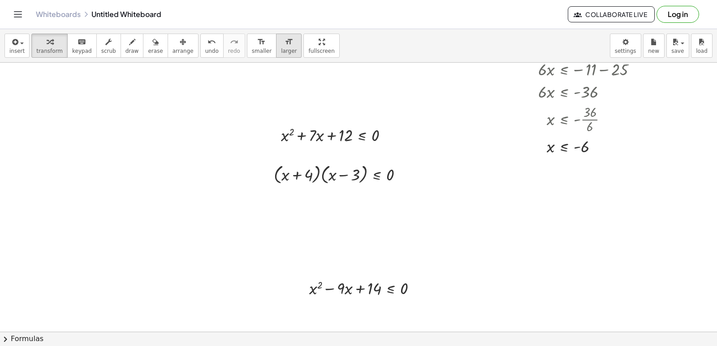
click at [276, 47] on button "format_size larger" at bounding box center [289, 46] width 26 height 24
click at [284, 46] on icon "format_size" at bounding box center [288, 42] width 9 height 11
click at [284, 45] on icon "format_size" at bounding box center [288, 42] width 9 height 11
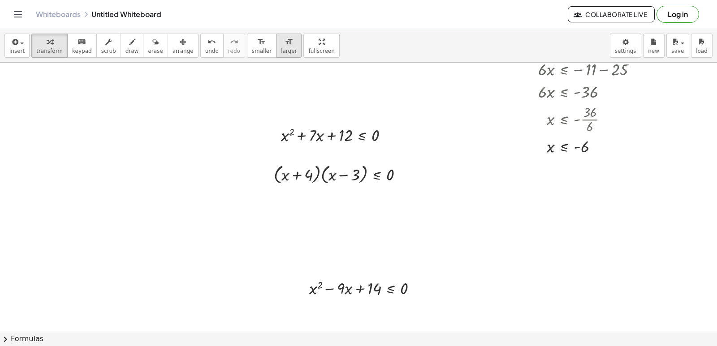
click at [284, 45] on icon "format_size" at bounding box center [288, 42] width 9 height 11
click at [252, 45] on div "format_size" at bounding box center [262, 41] width 20 height 11
click at [257, 43] on icon "format_size" at bounding box center [261, 42] width 9 height 11
click at [255, 40] on div "format_size smaller format_size larger" at bounding box center [274, 46] width 55 height 24
click at [284, 40] on icon "format_size" at bounding box center [288, 42] width 9 height 11
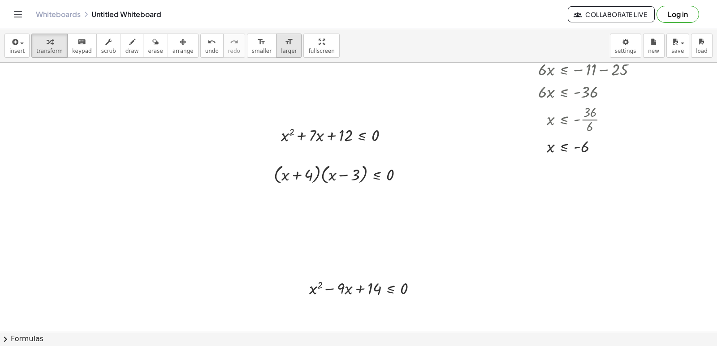
click at [267, 132] on div at bounding box center [273, 134] width 13 height 27
click at [252, 51] on span "smaller" at bounding box center [262, 51] width 20 height 6
click at [252, 52] on span "smaller" at bounding box center [262, 51] width 20 height 6
click at [252, 51] on span "smaller" at bounding box center [262, 51] width 20 height 6
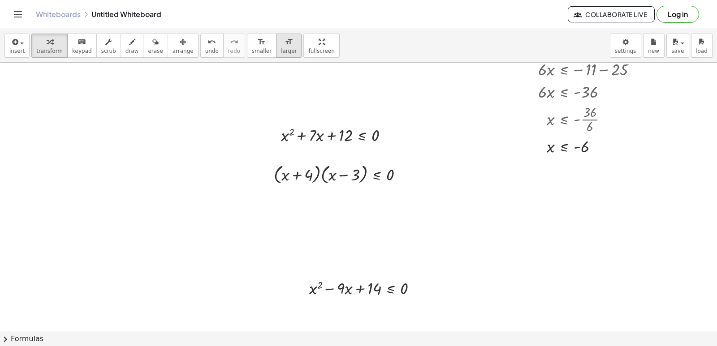
click at [257, 45] on icon "format_size" at bounding box center [261, 42] width 9 height 11
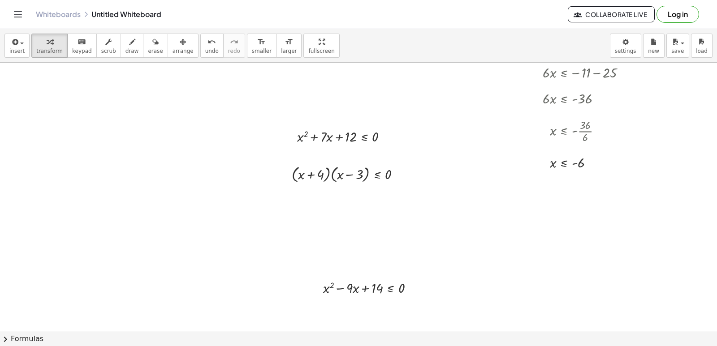
click at [278, 44] on button "format_size larger" at bounding box center [289, 46] width 26 height 24
click at [252, 44] on div "format_size" at bounding box center [262, 41] width 20 height 11
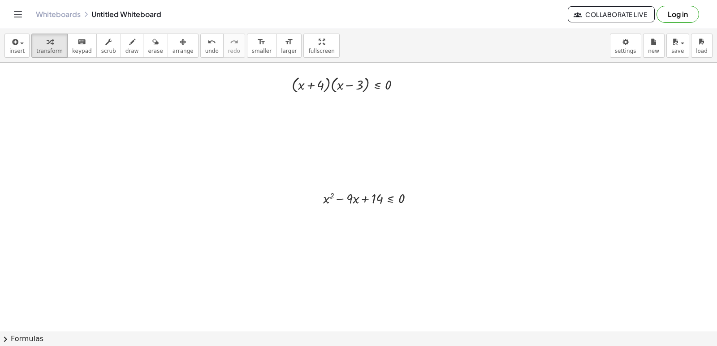
drag, startPoint x: 340, startPoint y: 232, endPoint x: 274, endPoint y: 245, distance: 67.7
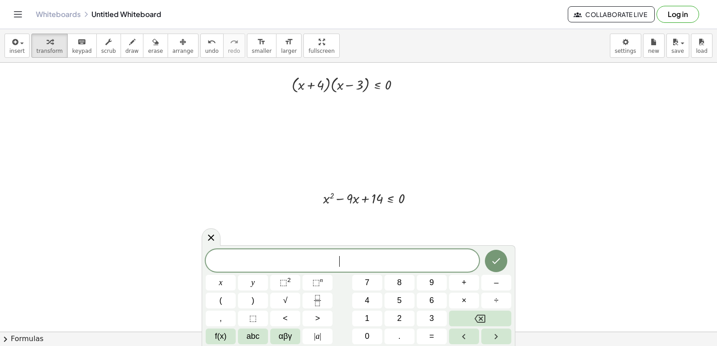
click at [218, 298] on button "(" at bounding box center [221, 301] width 30 height 16
click at [220, 280] on span "x" at bounding box center [221, 283] width 4 height 12
click at [495, 284] on span "–" at bounding box center [496, 283] width 4 height 12
click at [353, 281] on button "7" at bounding box center [367, 283] width 30 height 16
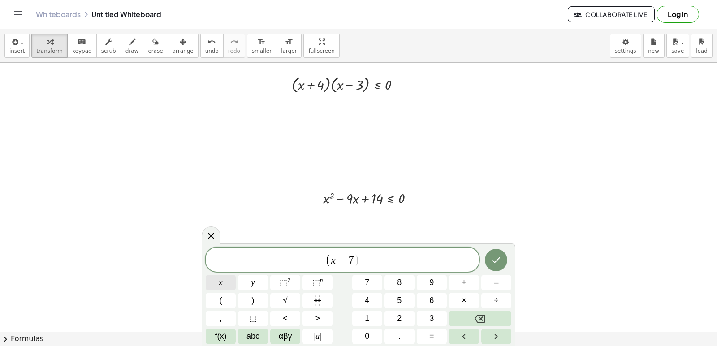
drag, startPoint x: 237, startPoint y: 301, endPoint x: 228, endPoint y: 290, distance: 13.7
click at [235, 300] on div "( x − 7 ​ ) x y ⬚ 2 ⬚ n 7 8 9 + – ( ) √ 4 5 6 × ÷ , ⬚ < > 1 2 3 f(x) abc αβγ | …" at bounding box center [359, 296] width 306 height 97
click at [225, 297] on button "(" at bounding box center [221, 301] width 30 height 16
click at [223, 281] on button "x" at bounding box center [221, 283] width 30 height 16
click at [481, 289] on div "–" at bounding box center [496, 283] width 30 height 16
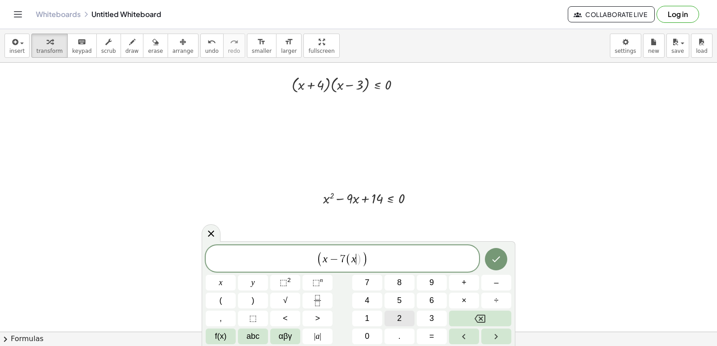
click at [391, 319] on button "2" at bounding box center [399, 319] width 30 height 16
click at [266, 294] on button ")" at bounding box center [253, 301] width 30 height 16
click at [471, 323] on button "Backspace" at bounding box center [480, 319] width 62 height 16
click at [461, 319] on button "Backspace" at bounding box center [480, 319] width 62 height 16
click at [481, 284] on button "–" at bounding box center [496, 283] width 30 height 16
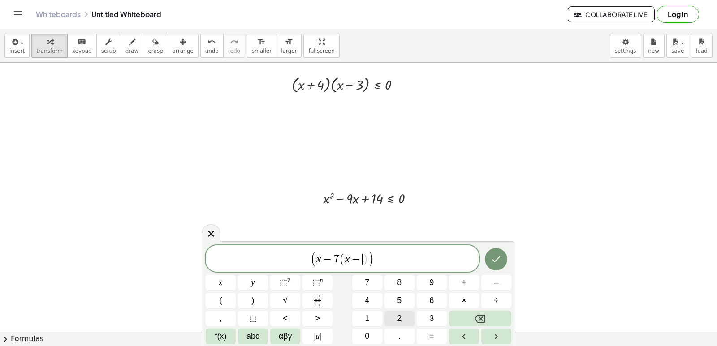
click at [397, 316] on span "2" at bounding box center [399, 319] width 4 height 12
click at [259, 299] on button ")" at bounding box center [253, 301] width 30 height 16
click at [496, 262] on icon "Done" at bounding box center [496, 259] width 11 height 11
